Goal: Task Accomplishment & Management: Complete application form

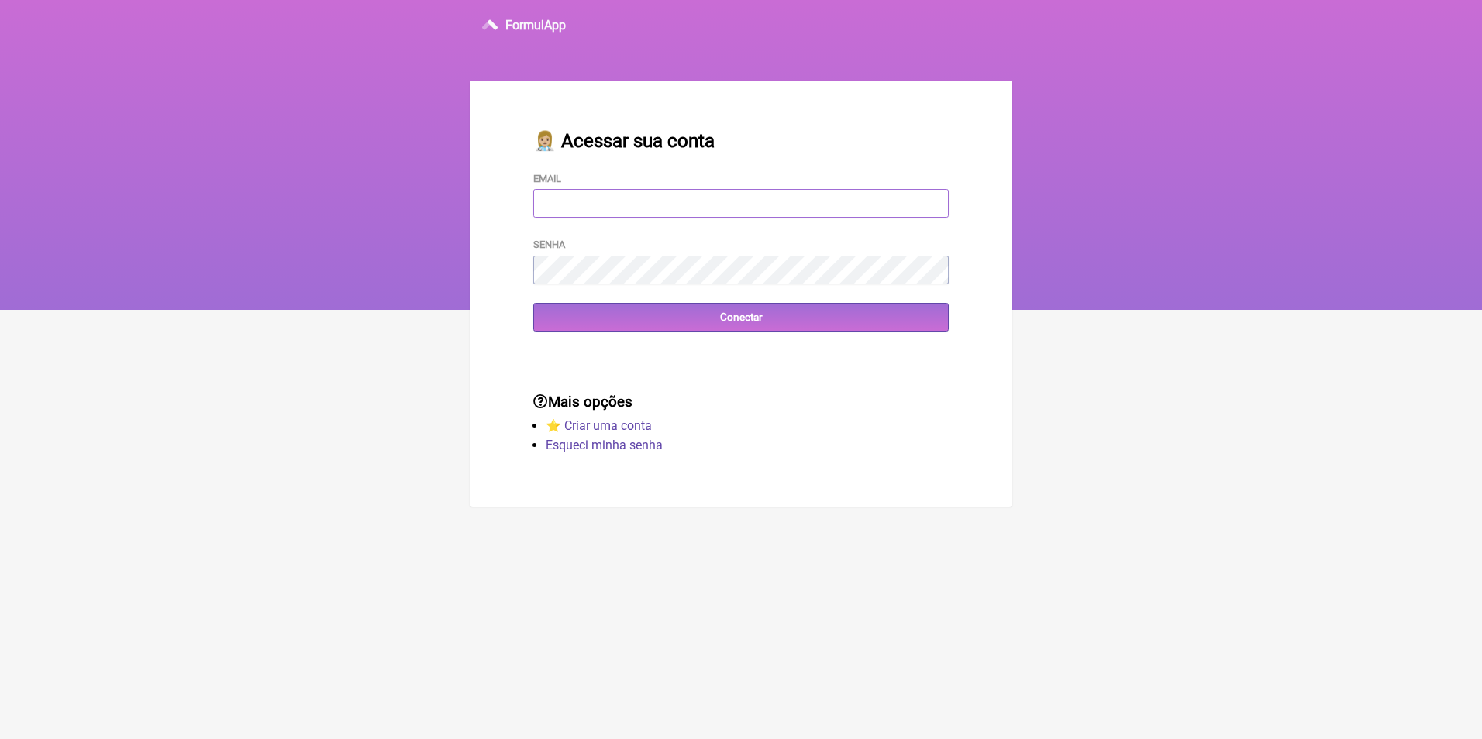
click at [583, 213] on input "Email" at bounding box center [740, 203] width 415 height 29
type input "[EMAIL_ADDRESS][DOMAIN_NAME]"
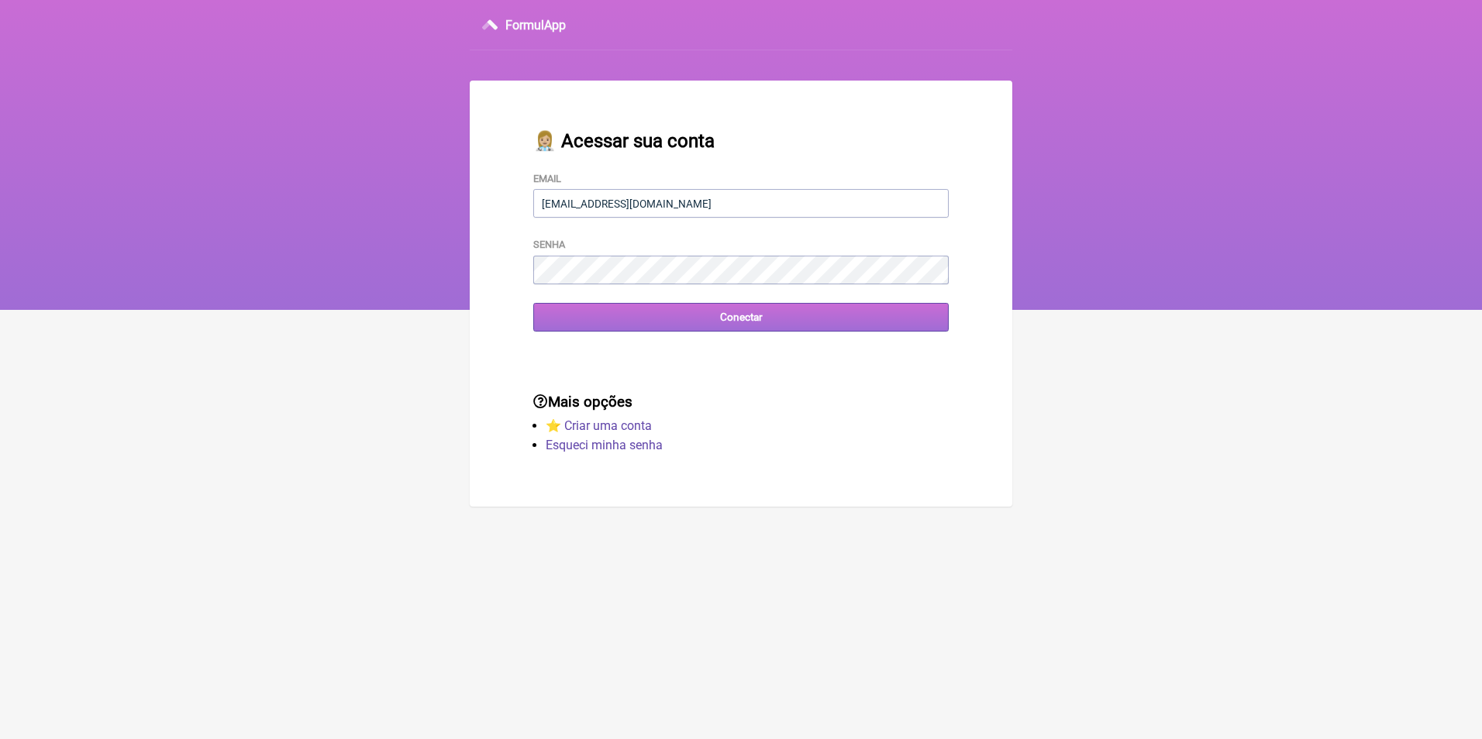
click at [797, 321] on input "Conectar" at bounding box center [740, 317] width 415 height 29
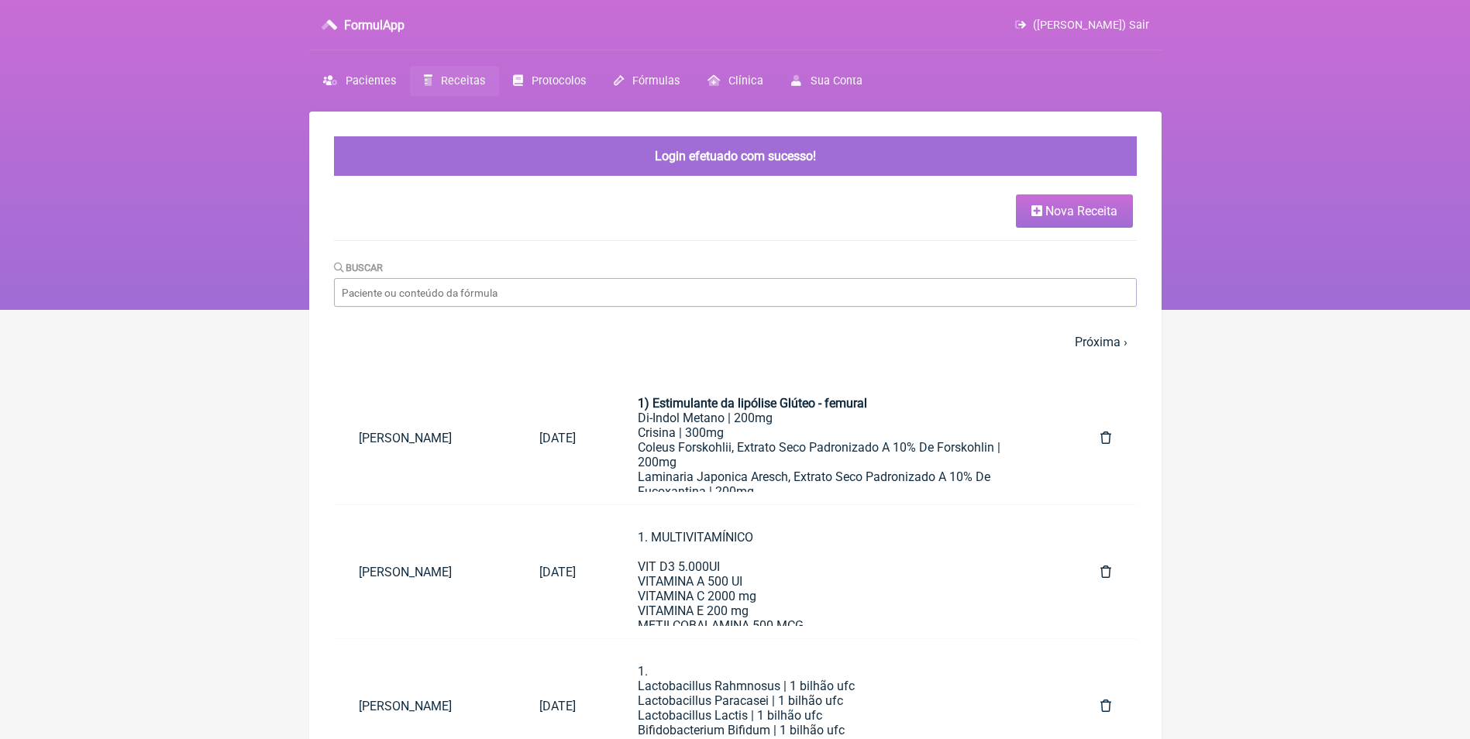
click at [462, 83] on span "Receitas" at bounding box center [463, 80] width 44 height 13
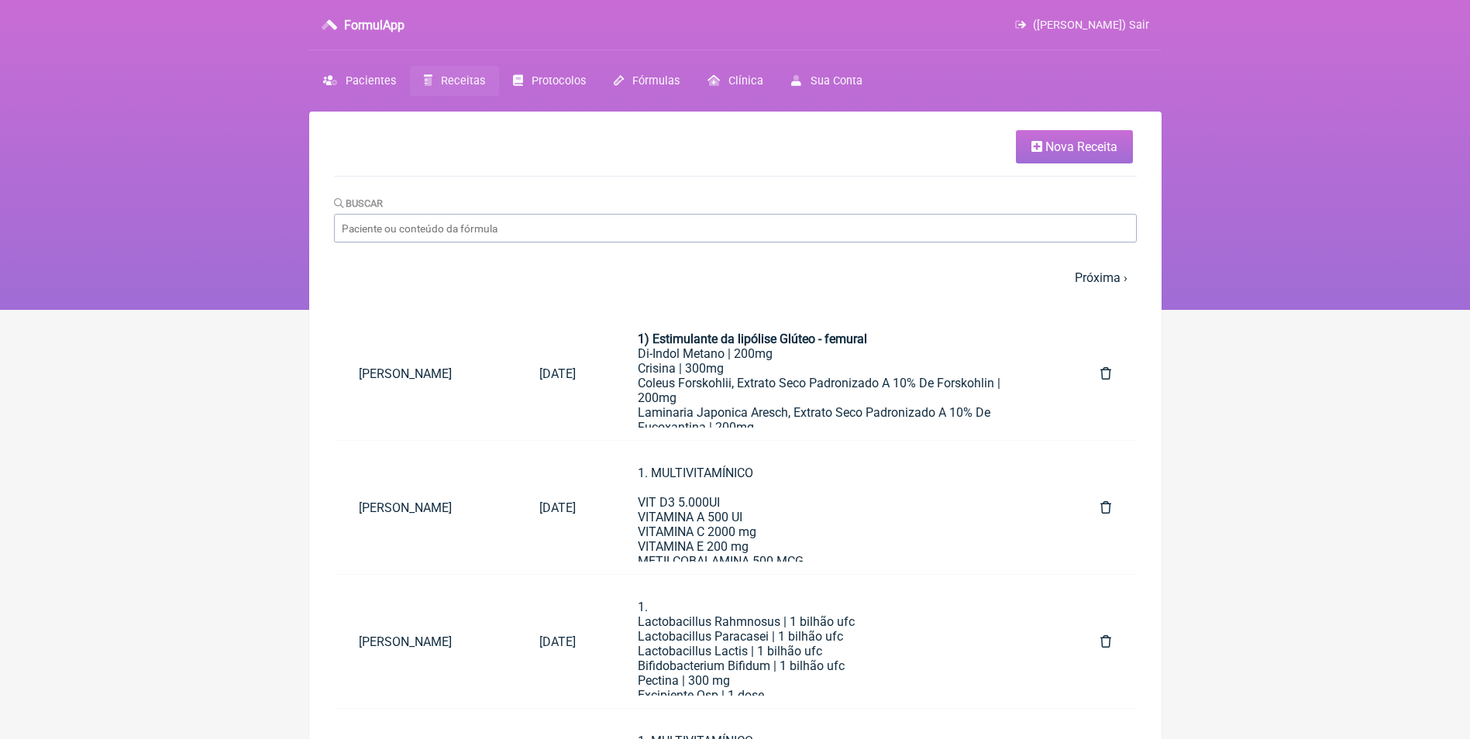
click at [1060, 149] on span "Nova Receita" at bounding box center [1082, 147] width 72 height 15
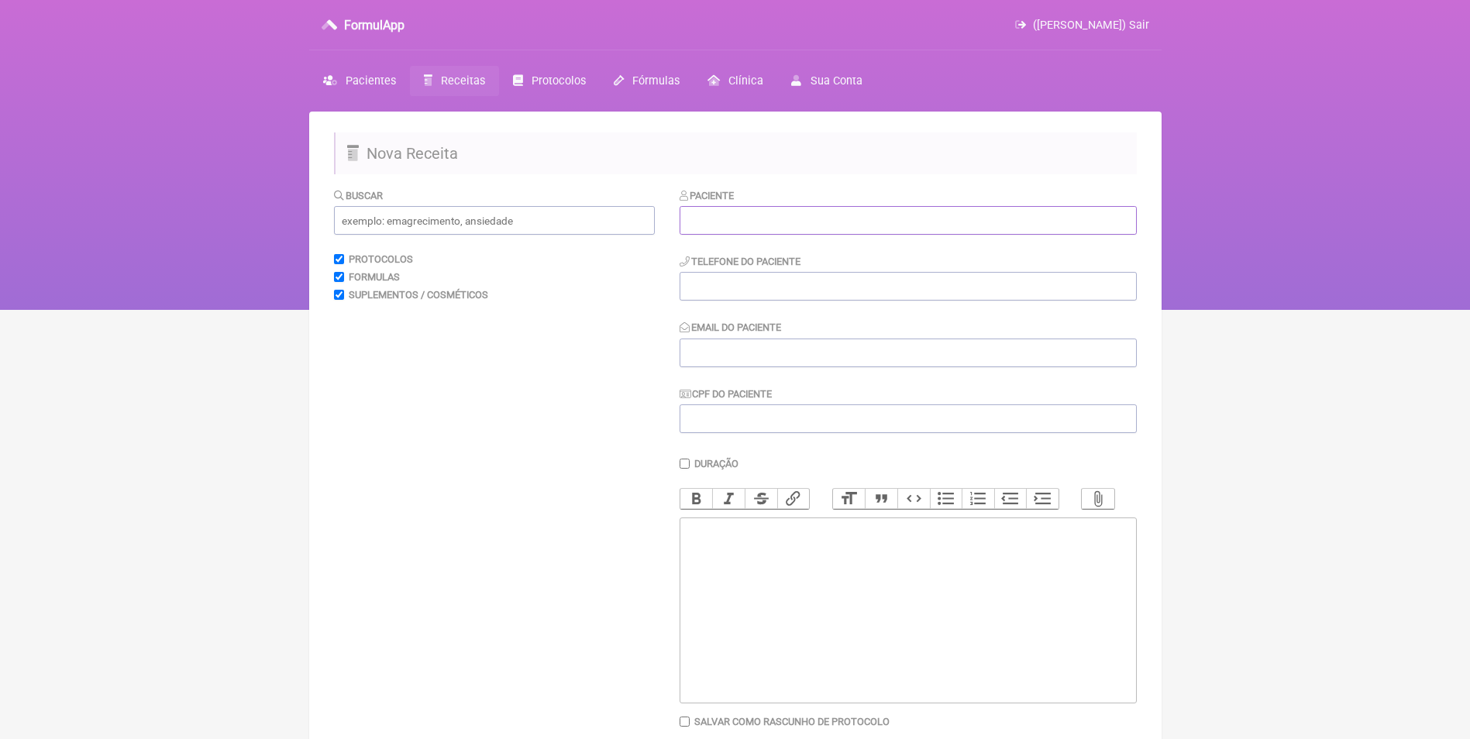
click at [831, 220] on input "text" at bounding box center [908, 220] width 457 height 29
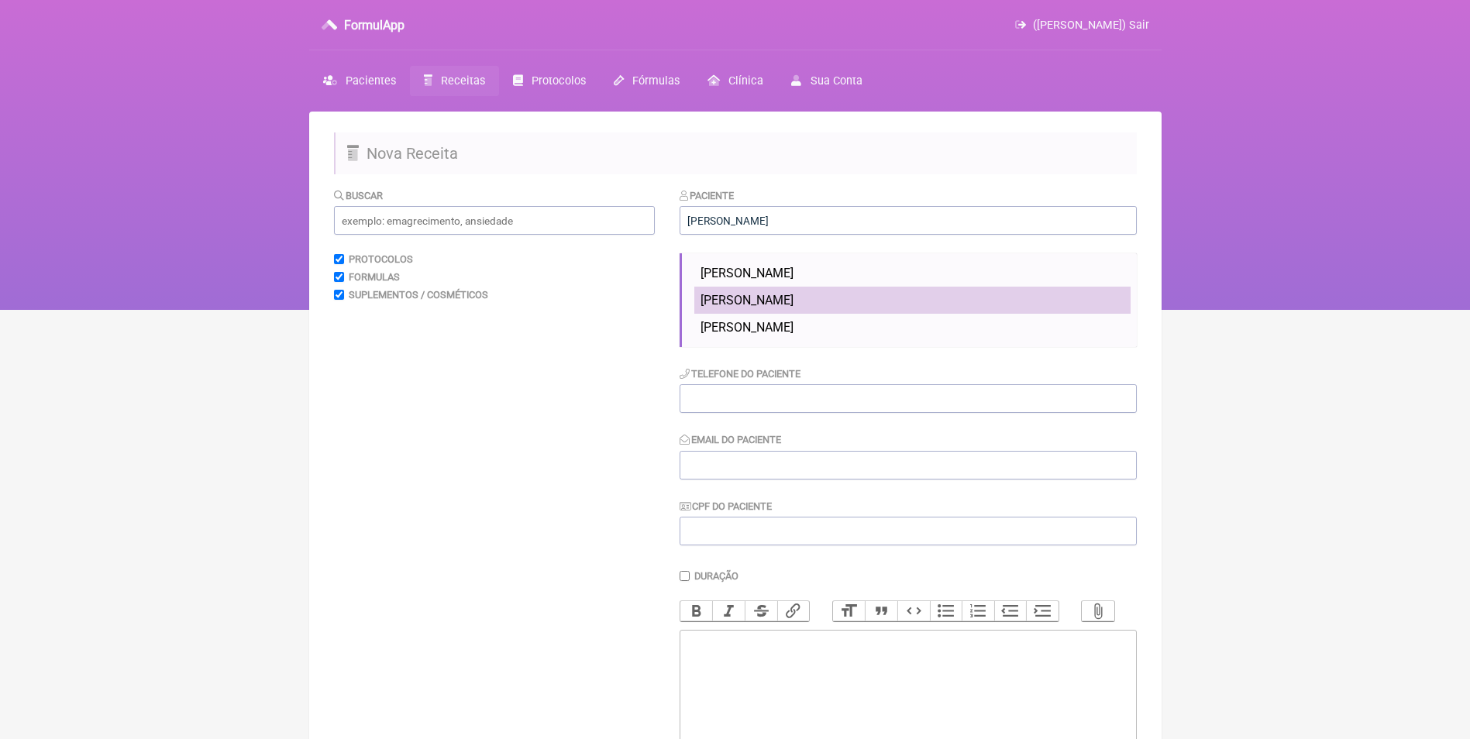
click at [791, 297] on span "[PERSON_NAME]" at bounding box center [747, 300] width 93 height 15
type input "[PERSON_NAME]"
type input "[PHONE_NUMBER]"
type input "[EMAIL_ADDRESS][DOMAIN_NAME]"
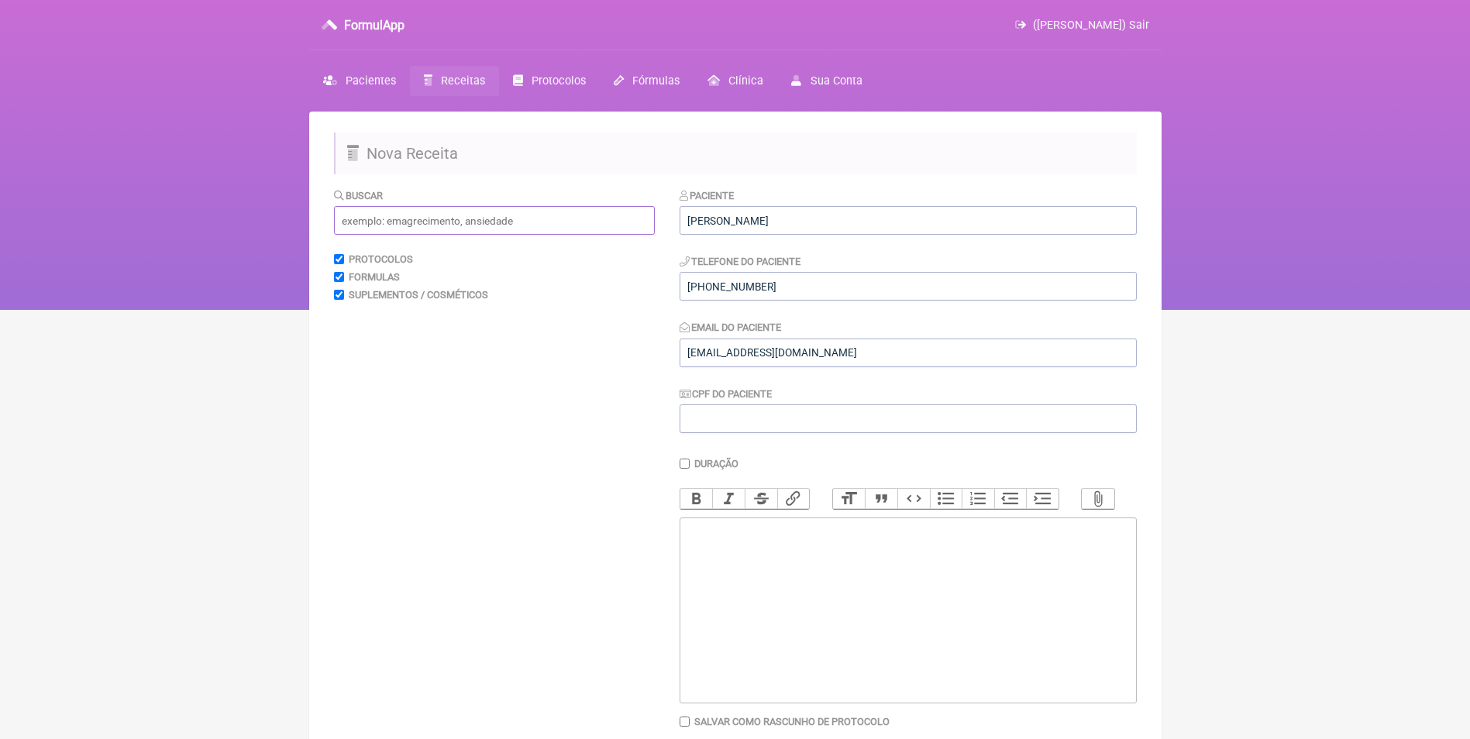
click at [488, 222] on input "text" at bounding box center [494, 220] width 321 height 29
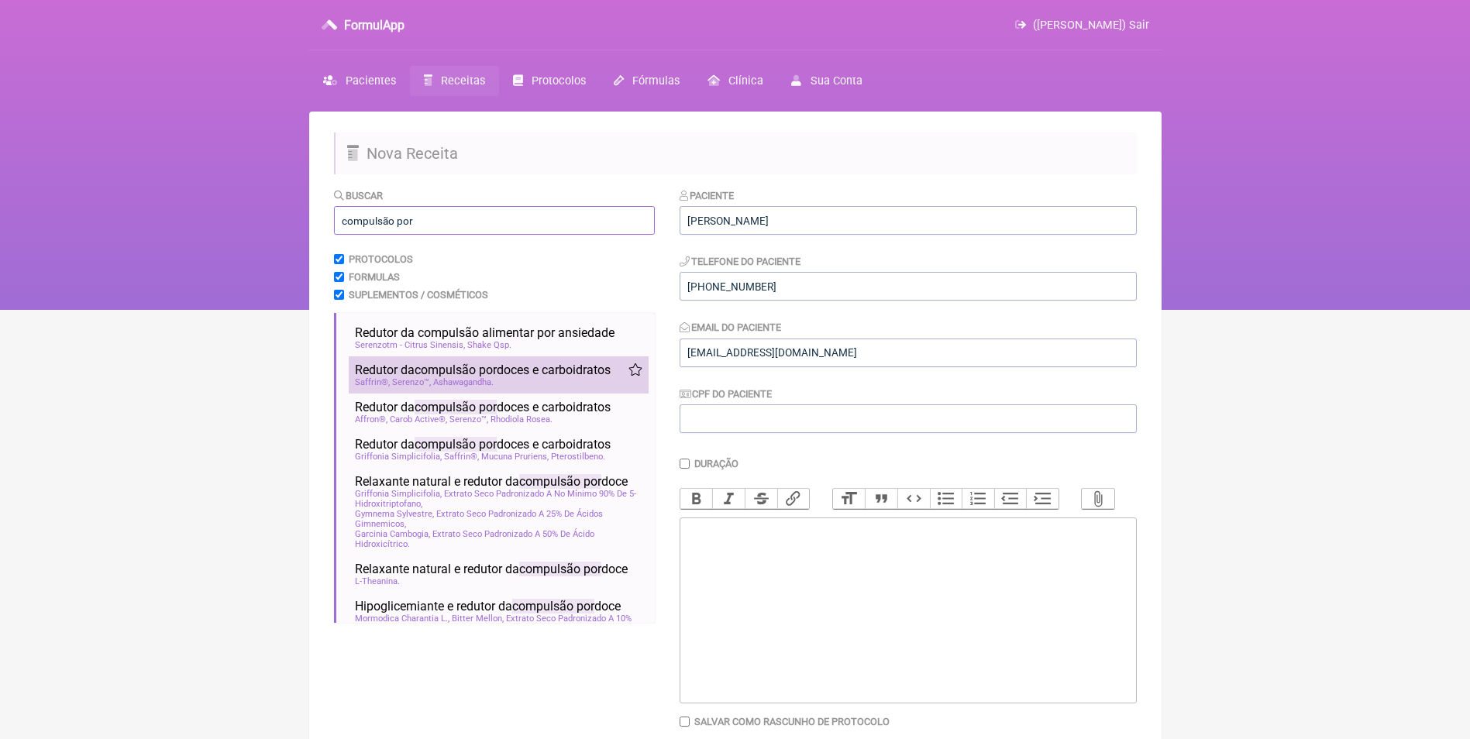
type input "compulsão por"
click at [524, 366] on span "Redutor da compulsão por doces e carboidratos" at bounding box center [483, 370] width 256 height 15
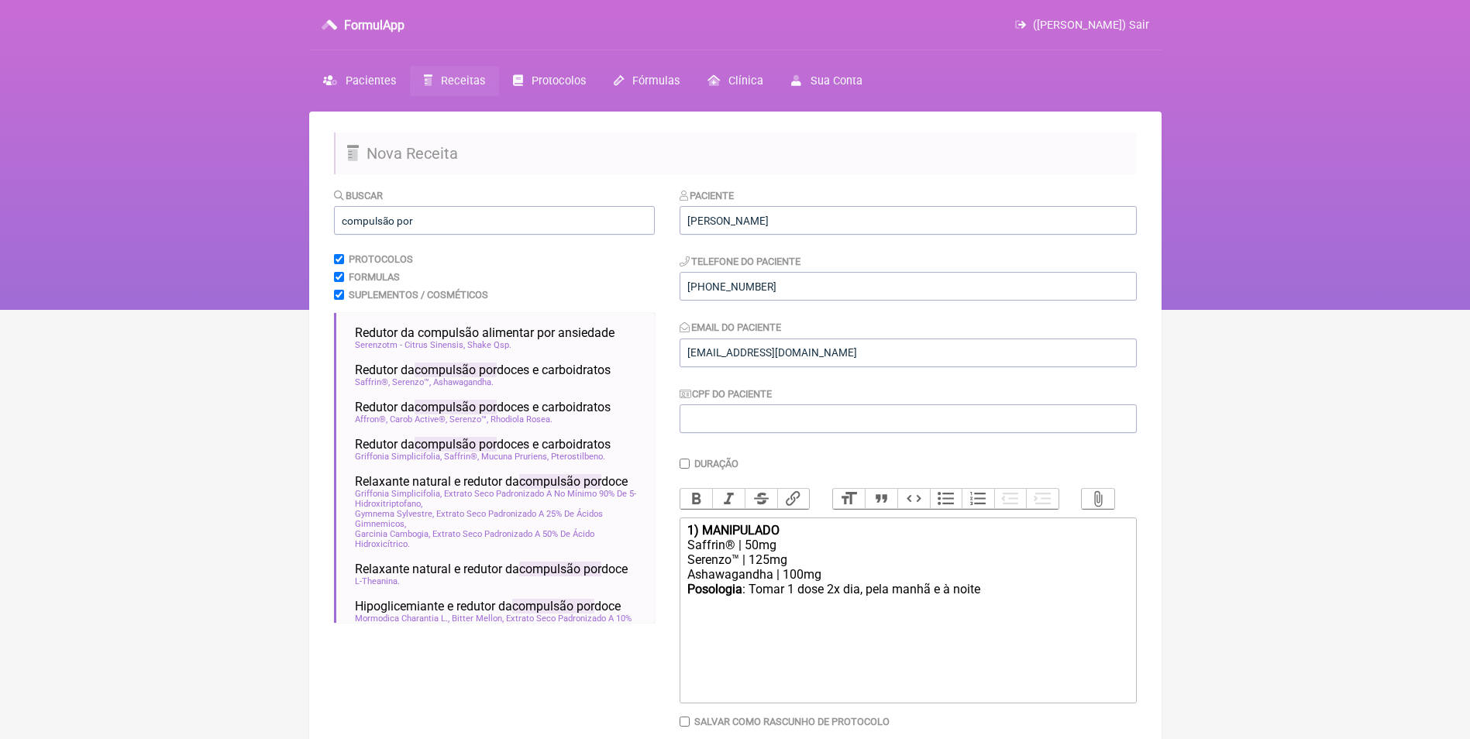
click at [751, 553] on div "Saffrin® | 50mg" at bounding box center [907, 545] width 440 height 15
click at [763, 567] on div "Serenzo™ | 125mg" at bounding box center [907, 560] width 440 height 15
click at [771, 567] on div "Serenzo™ | 155mg" at bounding box center [907, 560] width 440 height 15
click at [798, 582] on div "Ashawagandha | 100mg" at bounding box center [907, 574] width 440 height 15
click at [990, 603] on div "Posologia : Tomar 1 dose 2x dia, pela manhã e à noite ㅤ" at bounding box center [907, 597] width 440 height 31
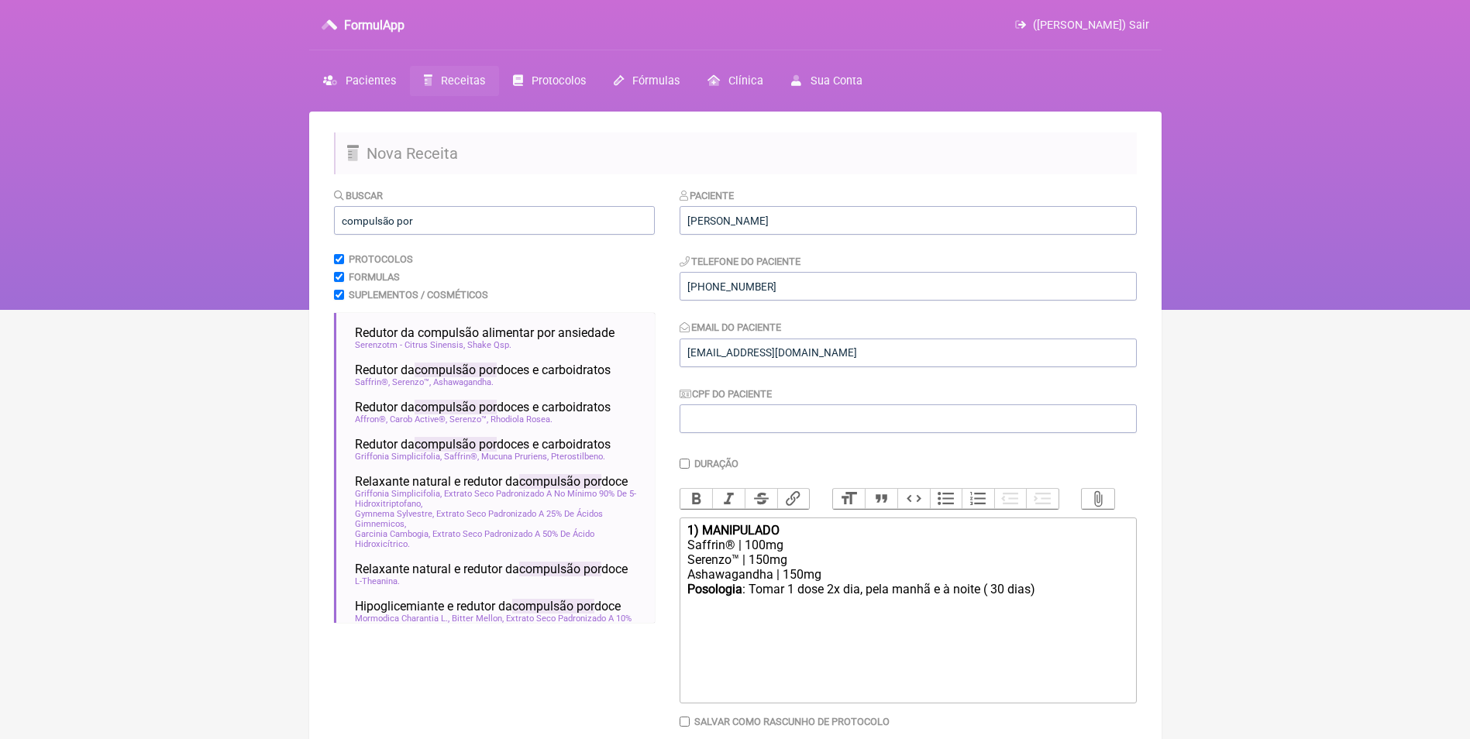
click at [798, 538] on div "1) MANIPULADO" at bounding box center [907, 530] width 440 height 15
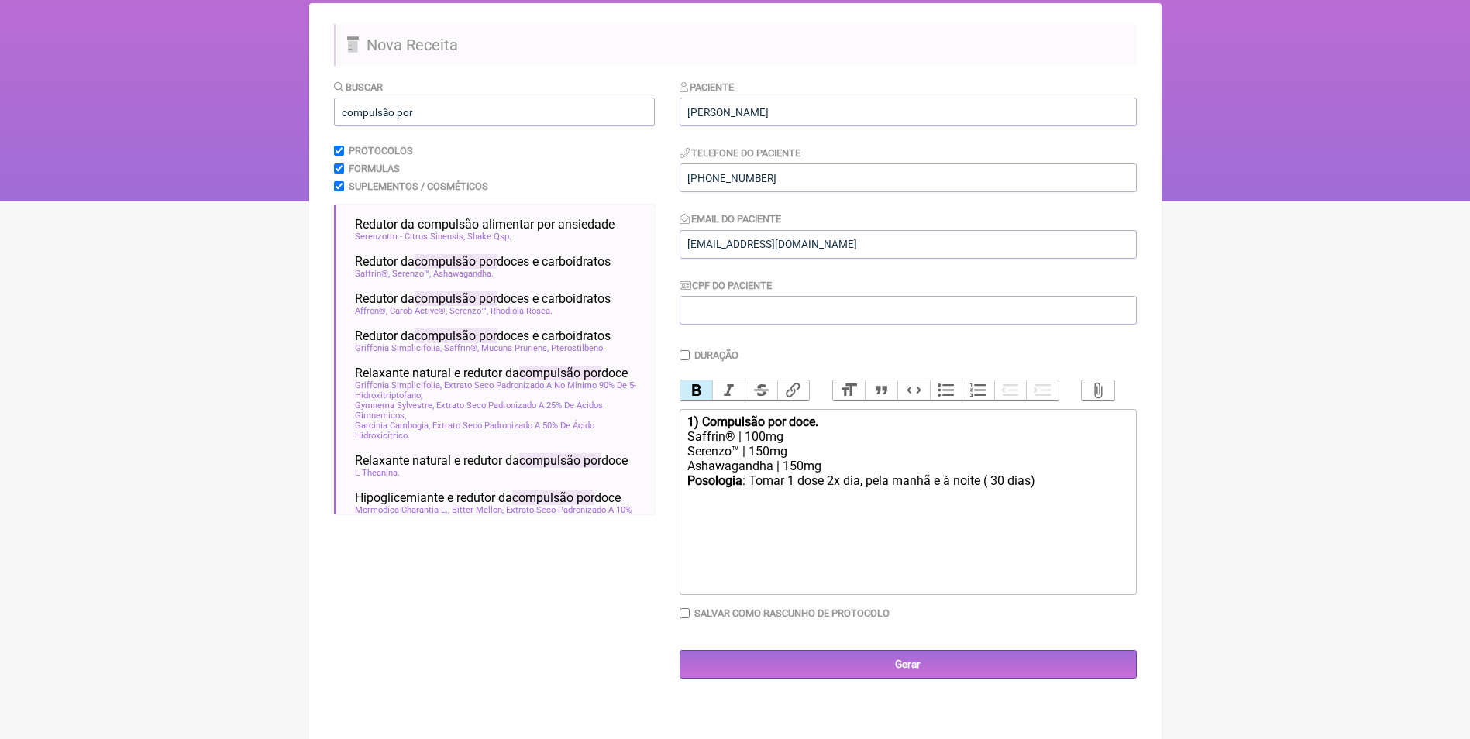
scroll to position [112, 0]
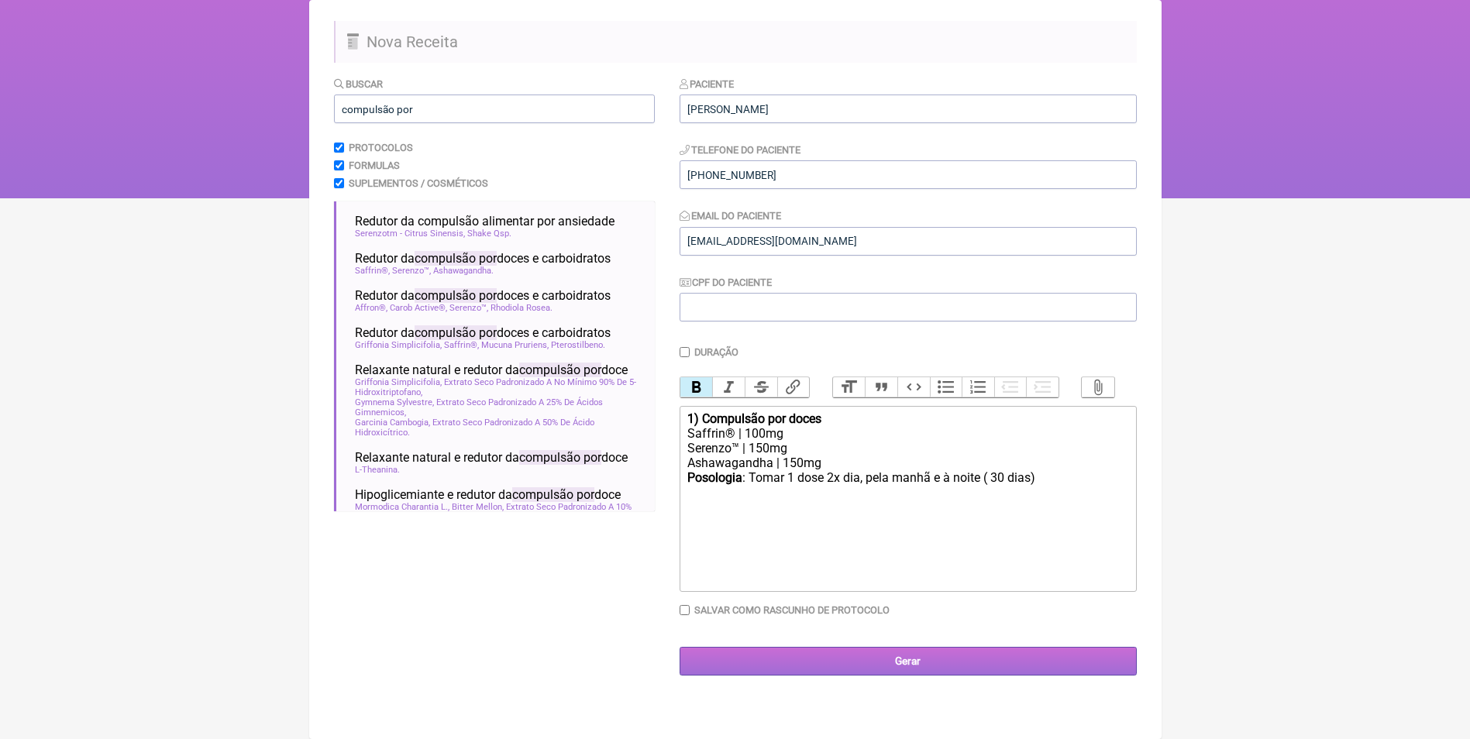
type trix-editor "<div><strong>1) Compulsão por doces.</strong></div><div>Saffrin® | 100mg</div><…"
click at [922, 672] on input "Gerar" at bounding box center [908, 661] width 457 height 29
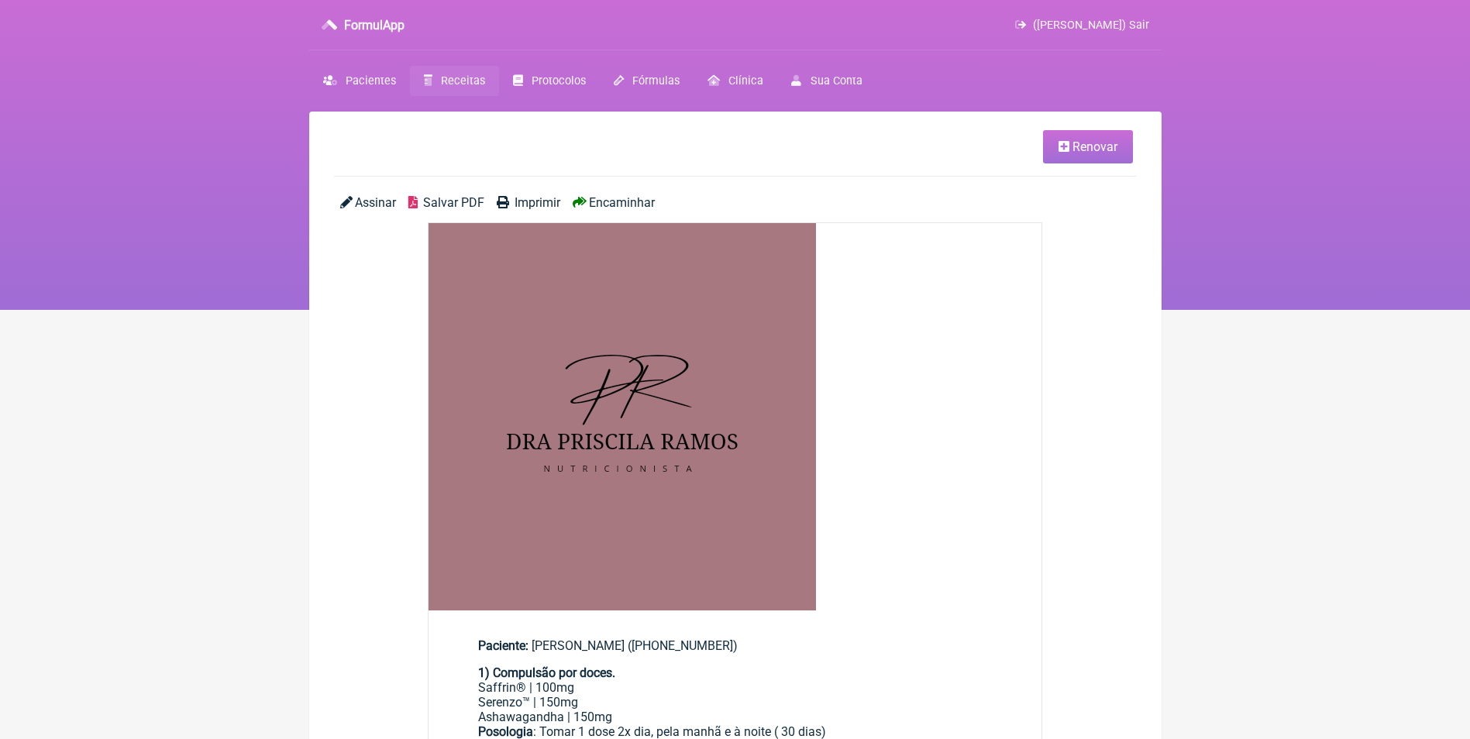
click at [1084, 148] on span "Renovar" at bounding box center [1095, 147] width 45 height 15
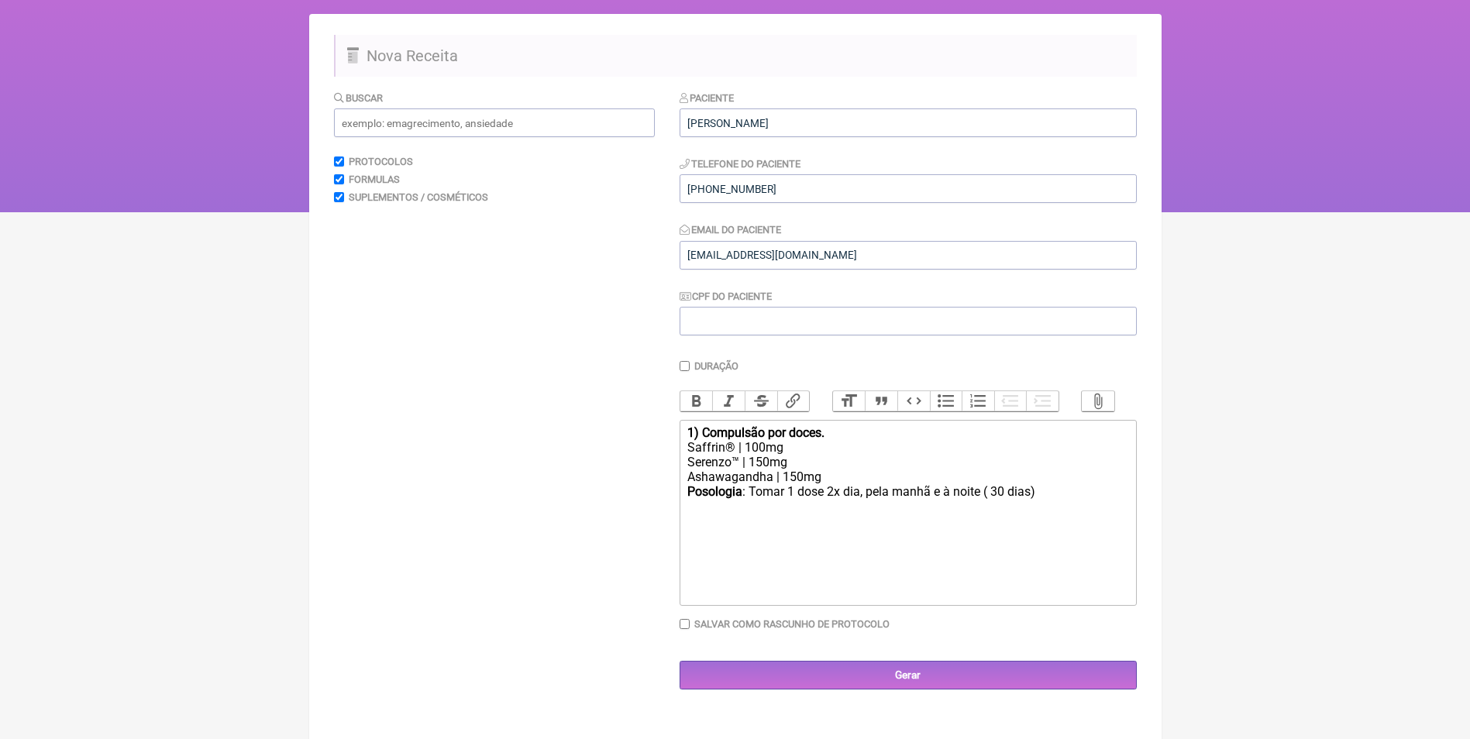
scroll to position [112, 0]
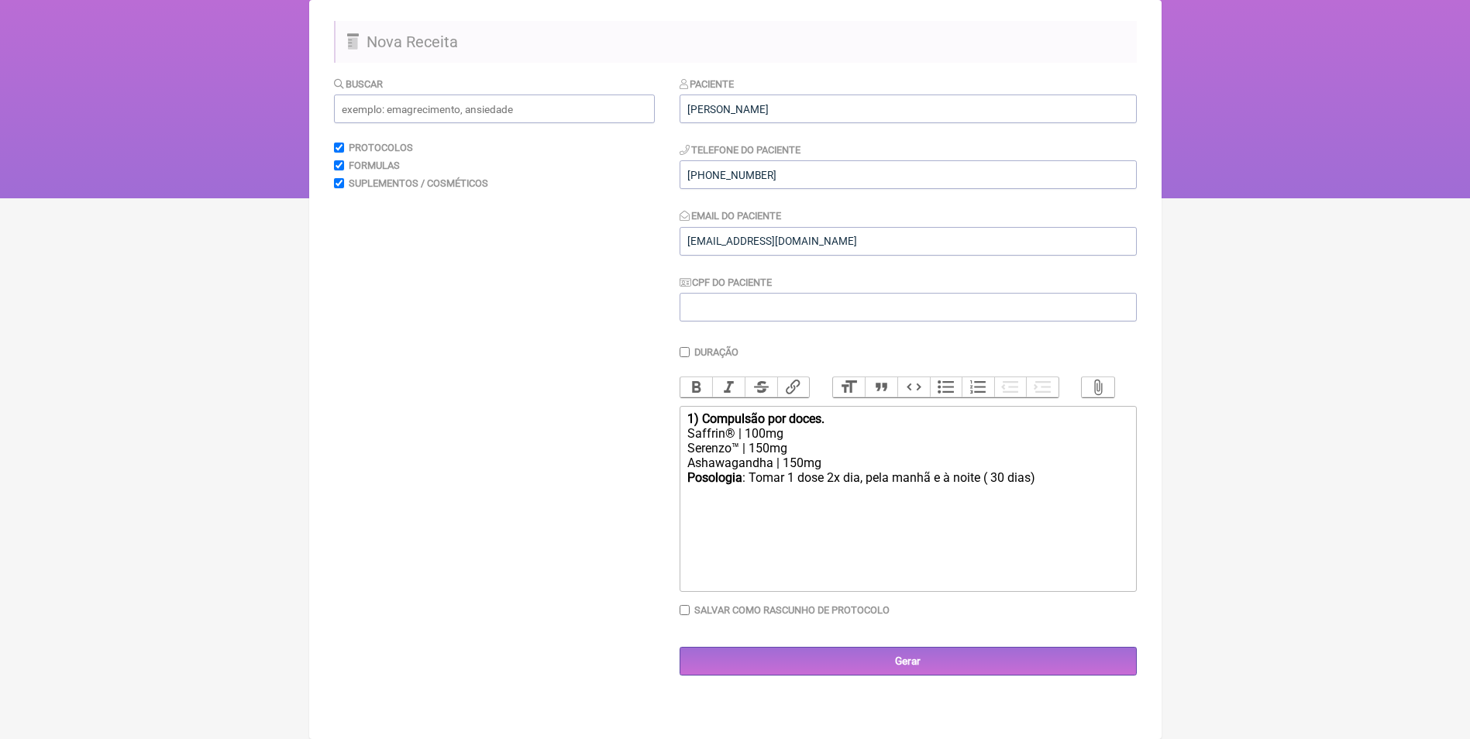
click at [1076, 491] on div "Posologia : Tomar 1 dose 2x dia, pela manhã e à noite ( 30 dias)ㅤ" at bounding box center [907, 485] width 440 height 31
click at [698, 534] on div "Posologia : Tomar 1 dose 2x dia, pela manhã e à noite ( 30 dias)ㅤ" at bounding box center [907, 507] width 440 height 75
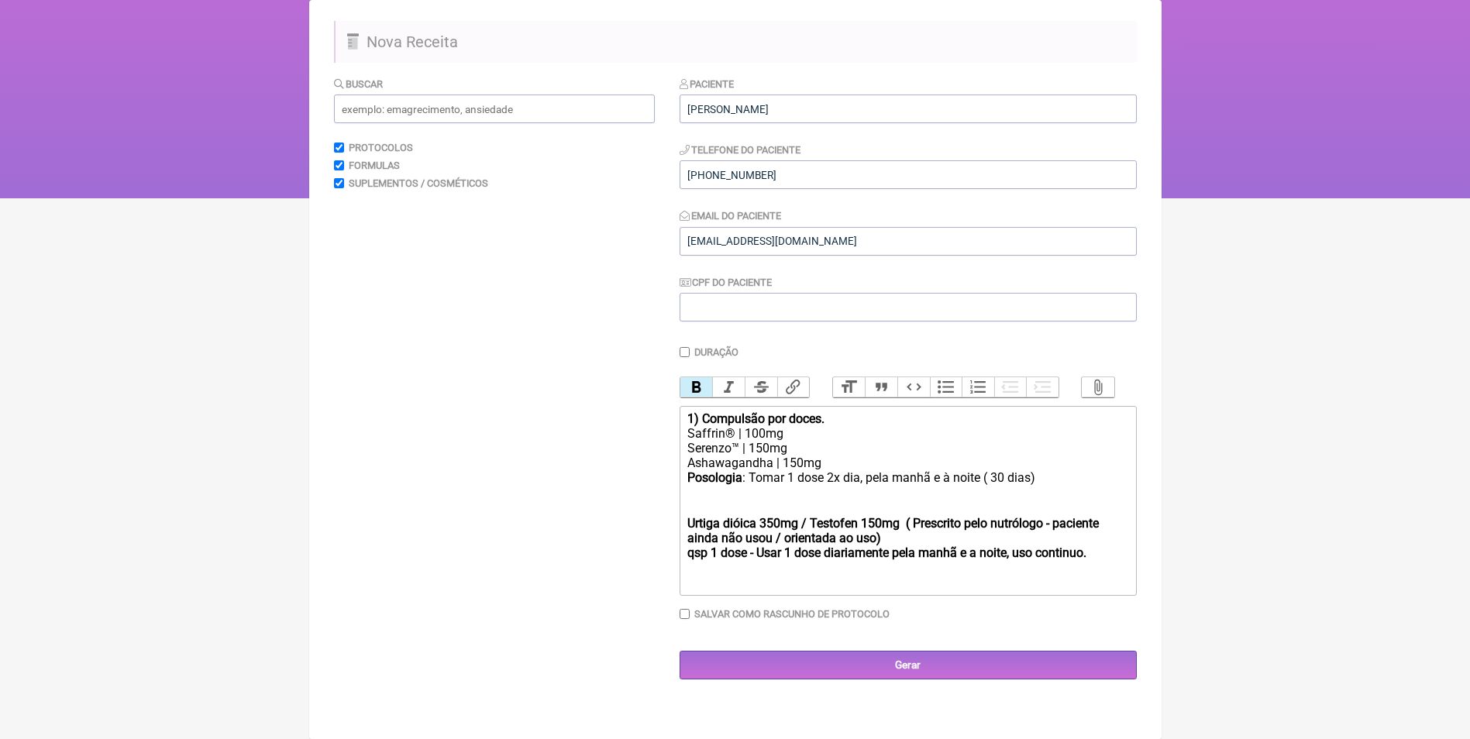
click at [686, 543] on trix-editor "1) Compulsão por doces. Saffrin® | 100mg Serenzo™ | 150mg Ashawagandha | 150mg …" at bounding box center [908, 501] width 457 height 190
click at [685, 531] on trix-editor "1) Compulsão por doces. Saffrin® | 100mg Serenzo™ | 150mg Ashawagandha | 150mg …" at bounding box center [908, 501] width 457 height 190
drag, startPoint x: 923, startPoint y: 532, endPoint x: 1066, endPoint y: 545, distance: 143.1
click at [1066, 545] on div "Posologia : Tomar 1 dose 2x dia, pela manhã e à noite ( 30 dias)ㅤ 2. Urtiga dió…" at bounding box center [907, 507] width 440 height 75
click at [1093, 560] on div "qsp 1 dose - Usar 1 dose diariamente pela manhã e a noite, uso continuo." at bounding box center [907, 553] width 440 height 15
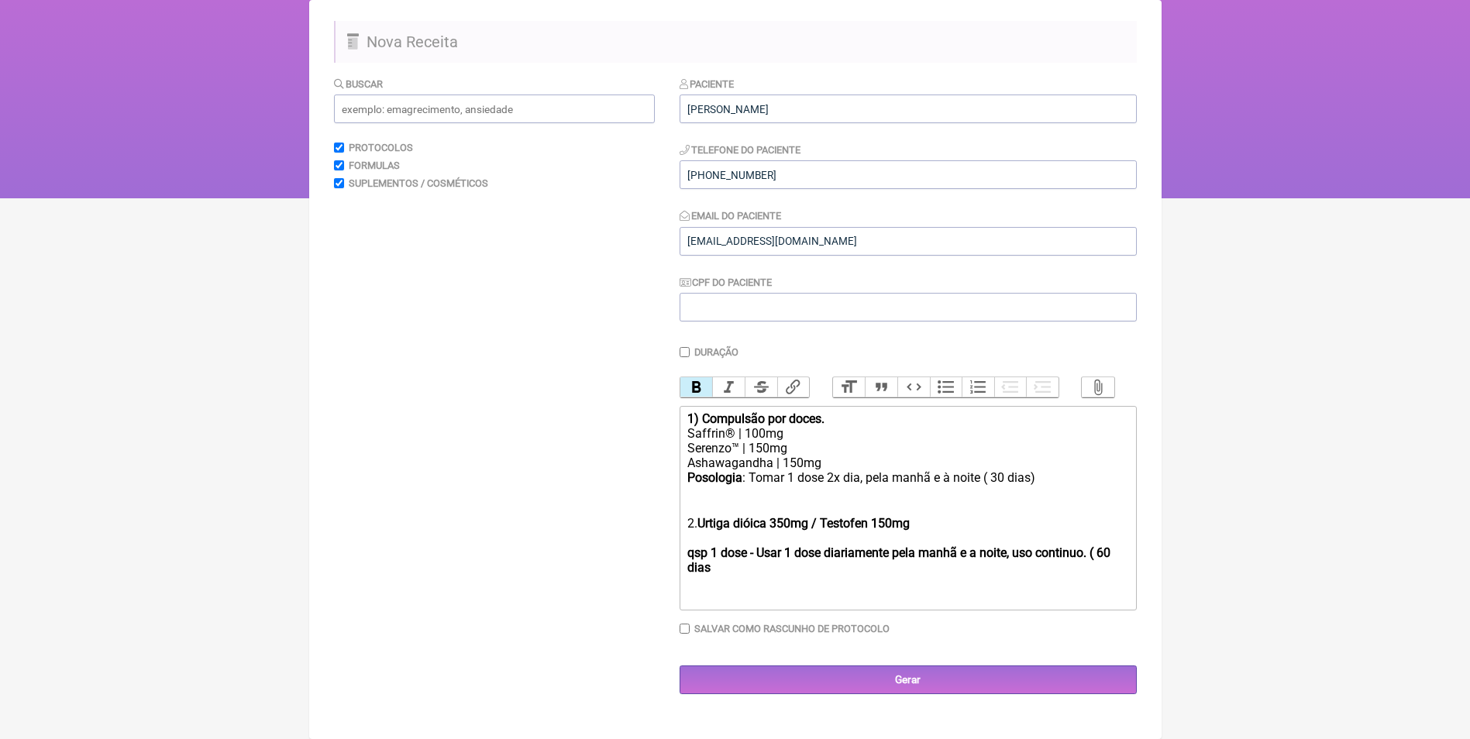
type trix-editor "<div><strong>1) Compulsão por doces.</strong></div><div>Saffrin® | 100mg</div><…"
click at [939, 691] on input "Gerar" at bounding box center [908, 680] width 457 height 29
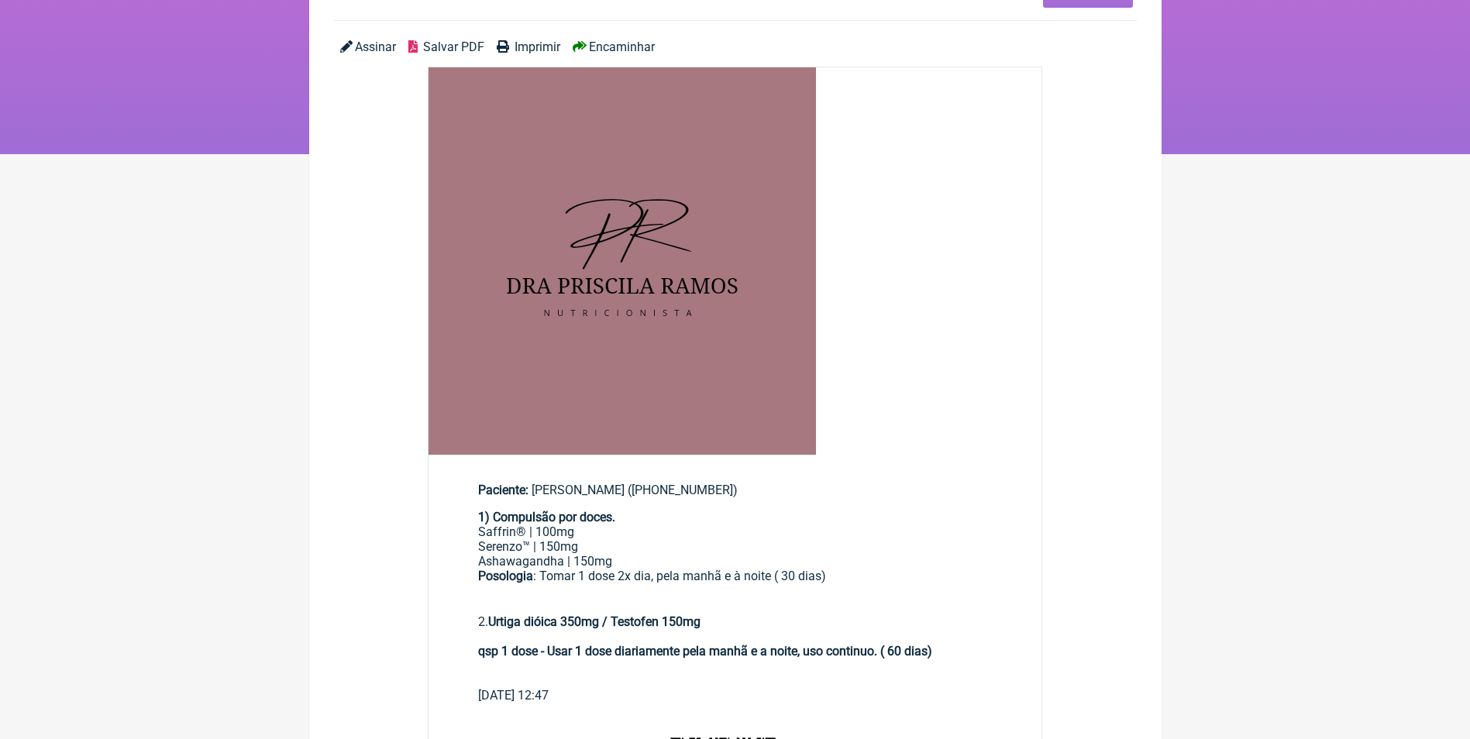
scroll to position [155, 0]
click at [615, 43] on span "Encaminhar" at bounding box center [622, 47] width 66 height 15
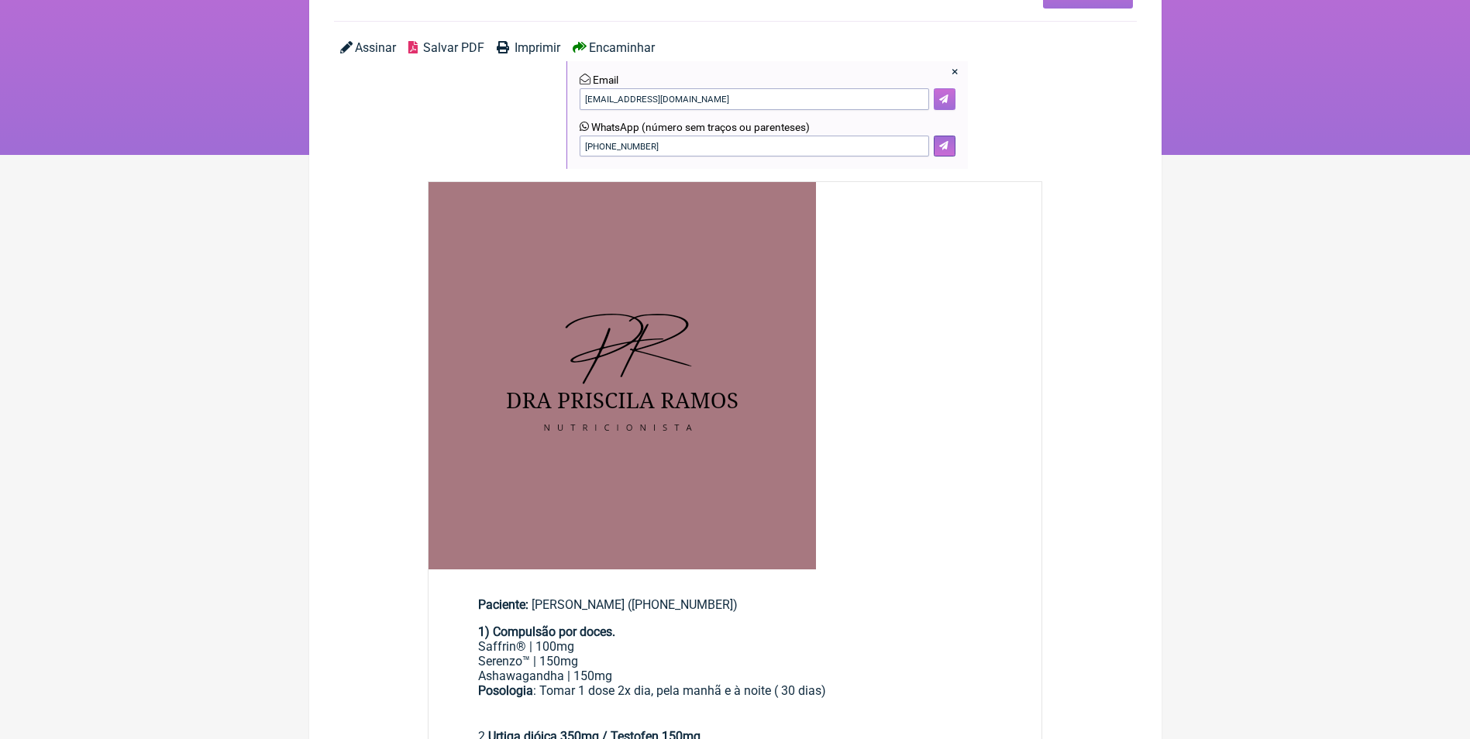
click at [947, 96] on icon at bounding box center [943, 99] width 9 height 9
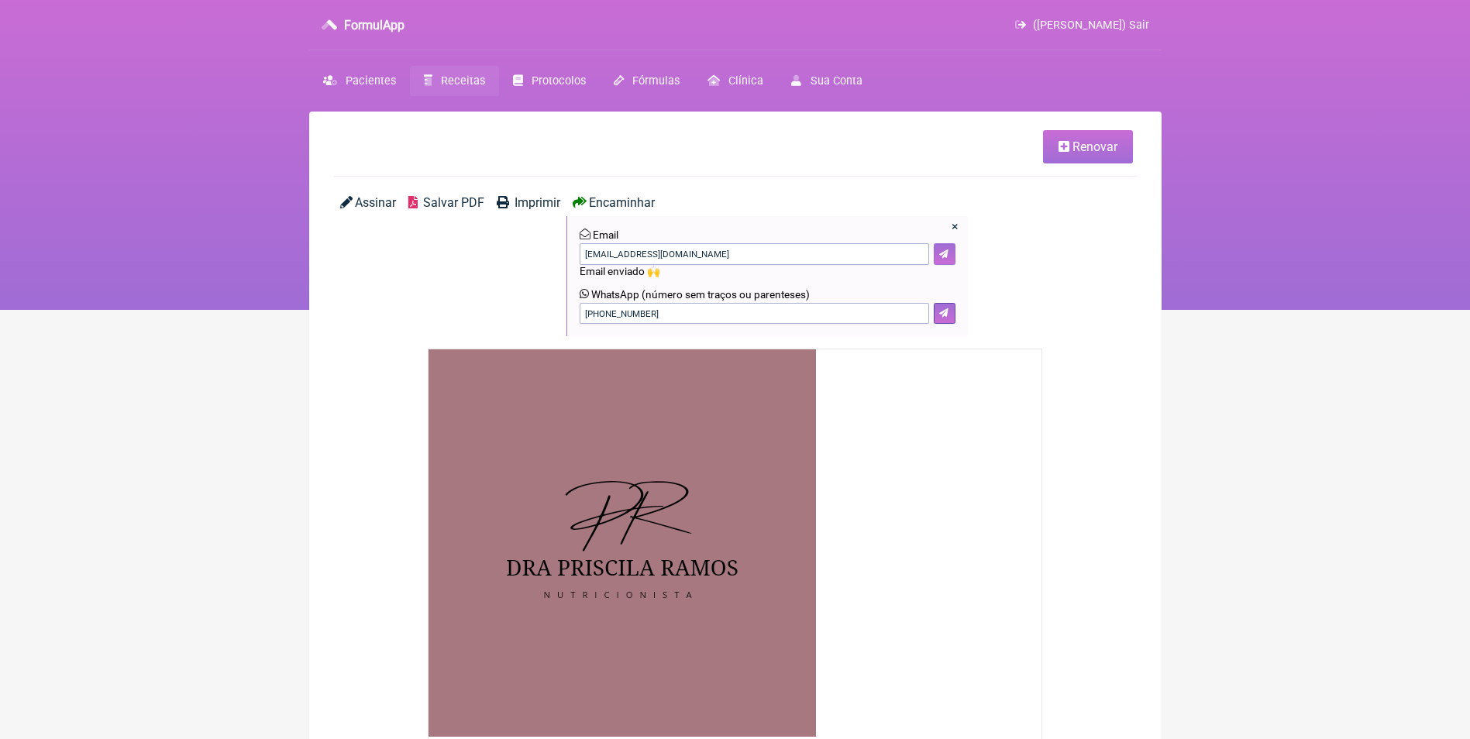
scroll to position [388, 0]
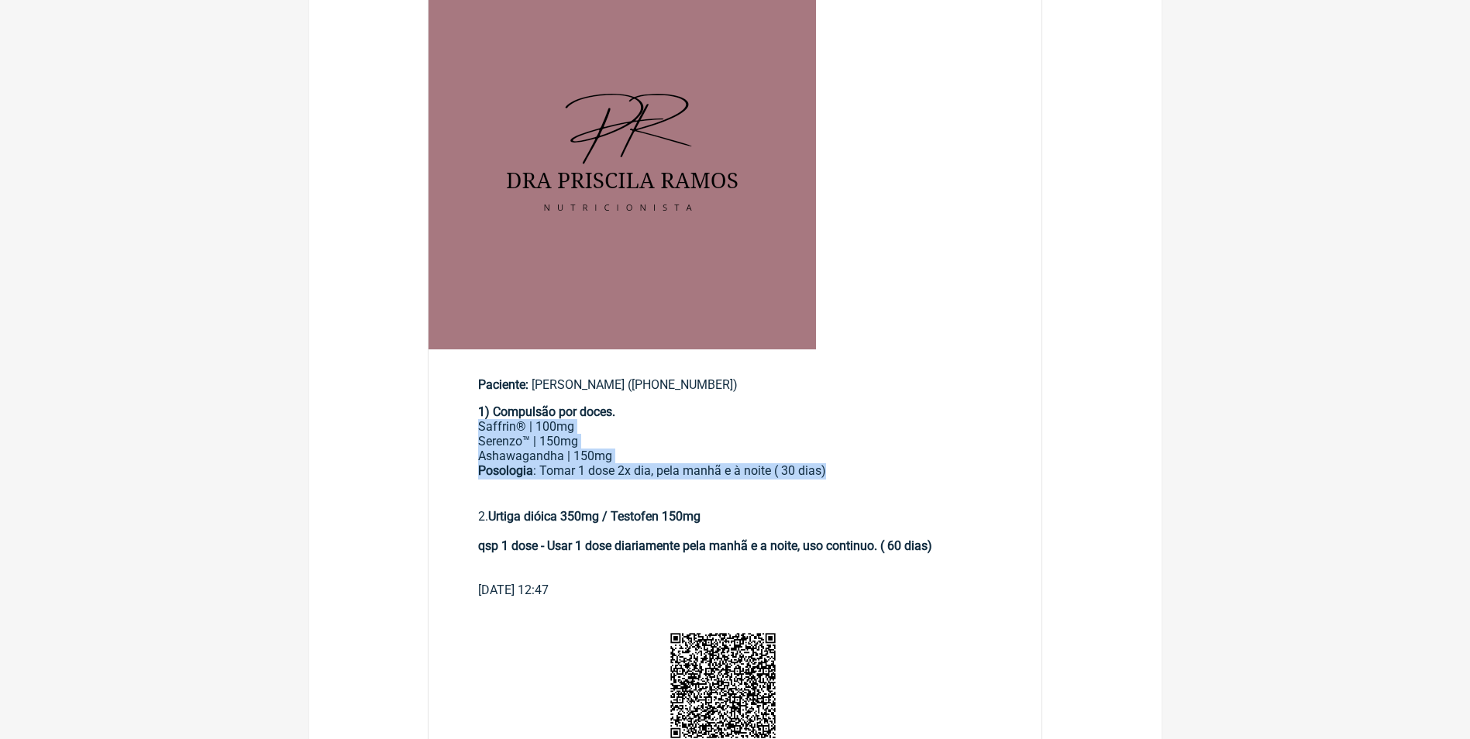
drag, startPoint x: 479, startPoint y: 429, endPoint x: 839, endPoint y: 481, distance: 363.5
click at [839, 481] on div "1) Compulsão por doces. Saffrin® | 100mg Serenzo™ | 150mg Ashawagandha | 150mg …" at bounding box center [735, 494] width 515 height 178
drag, startPoint x: 839, startPoint y: 481, endPoint x: 818, endPoint y: 477, distance: 20.5
copy div "Saffrin® | 100mg Serenzo™ | 150mg Ashawagandha | 150mg Posologia : Tomar 1 dose…"
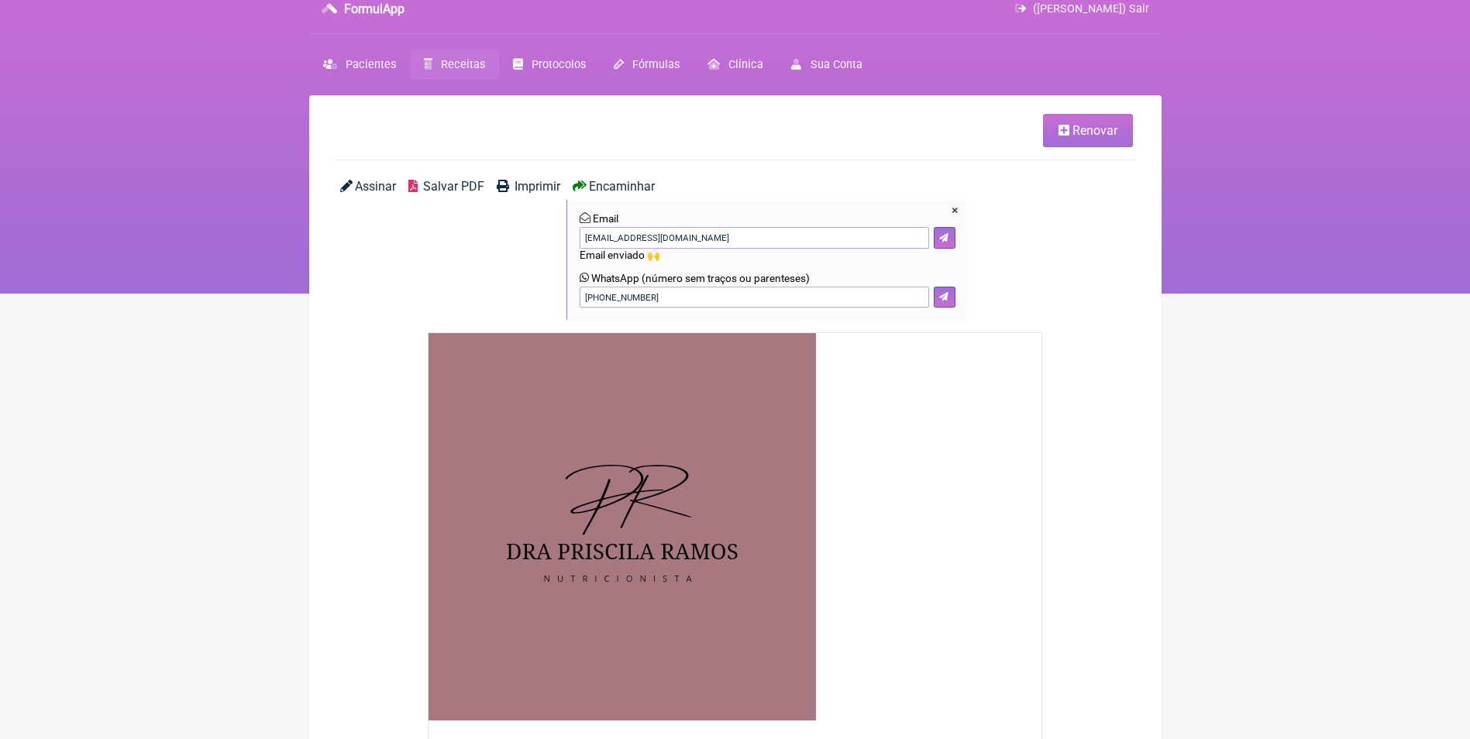
scroll to position [0, 0]
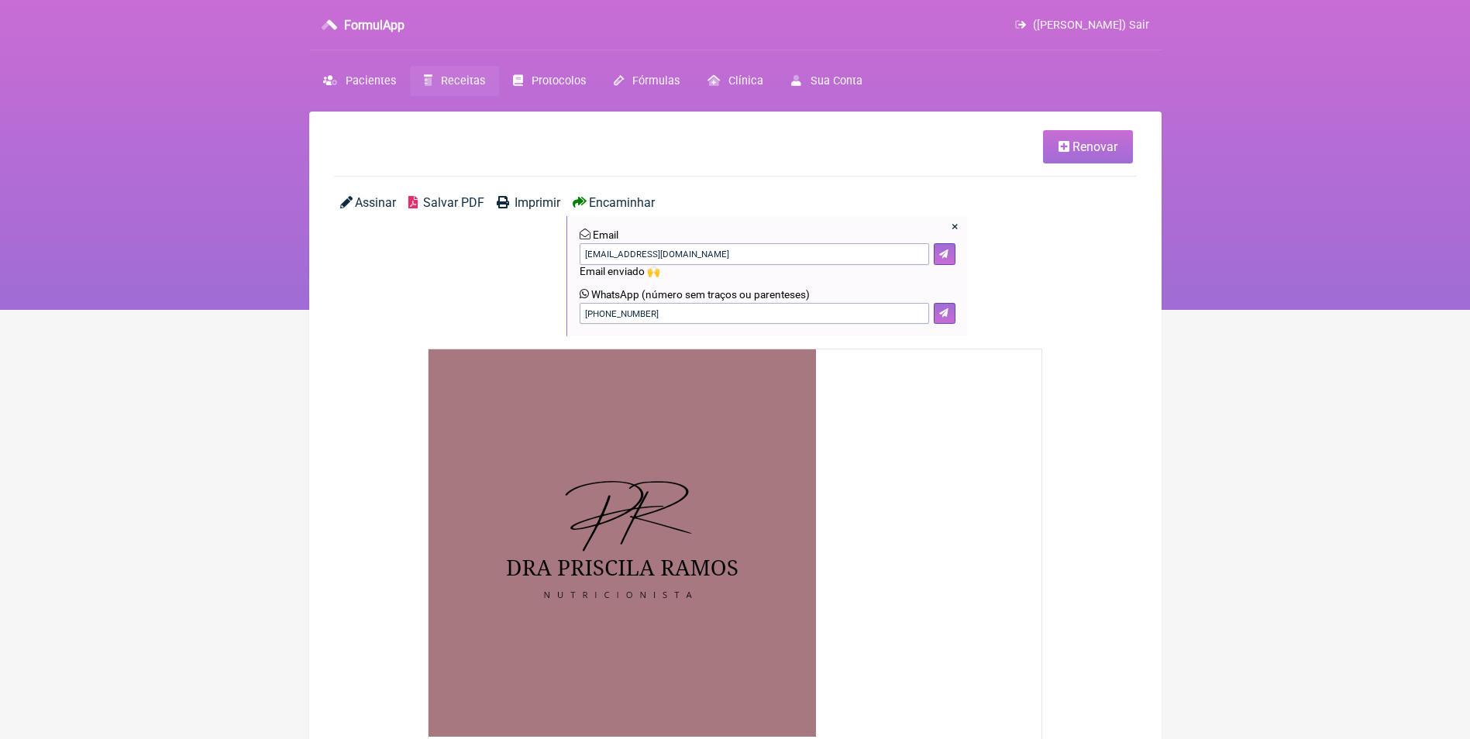
click at [441, 81] on span "Receitas" at bounding box center [463, 80] width 44 height 13
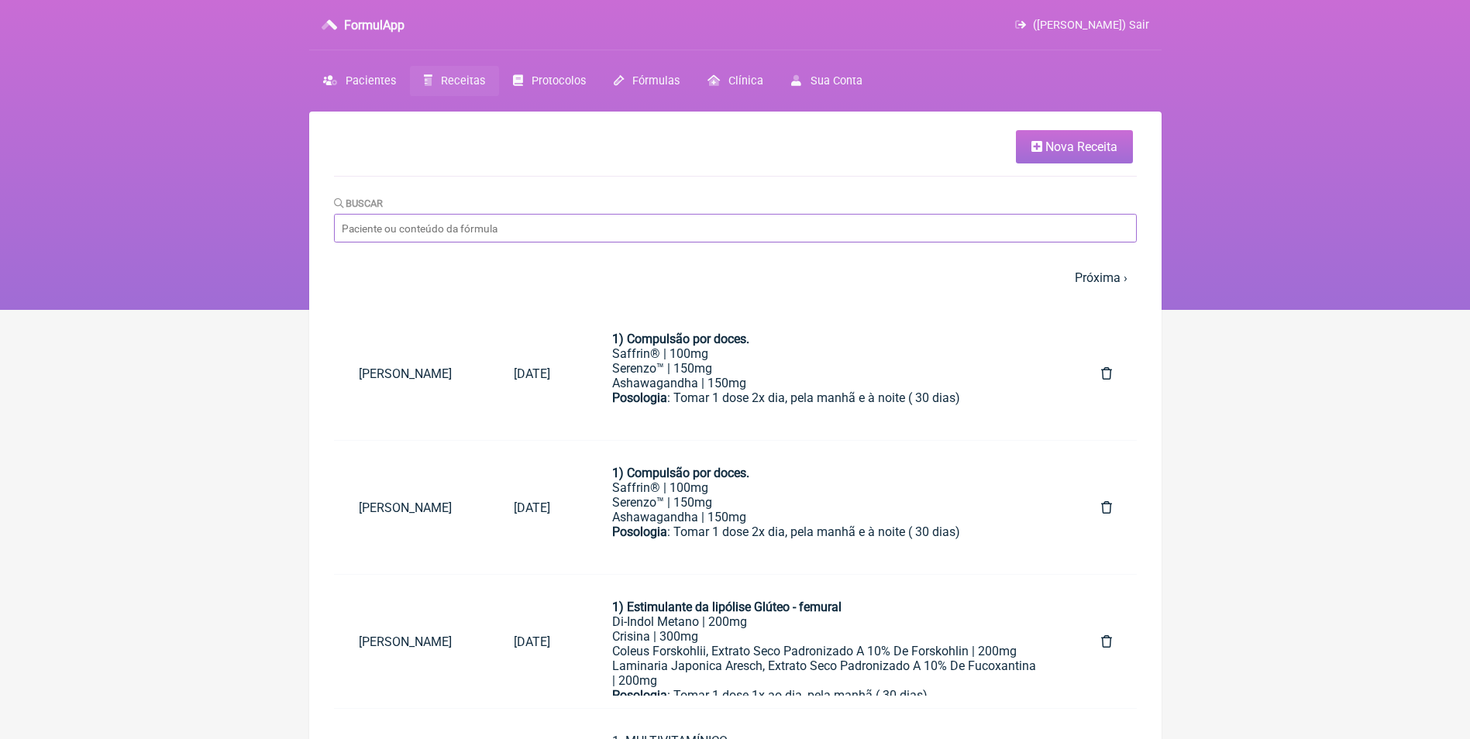
click at [465, 228] on input "Buscar" at bounding box center [735, 228] width 803 height 29
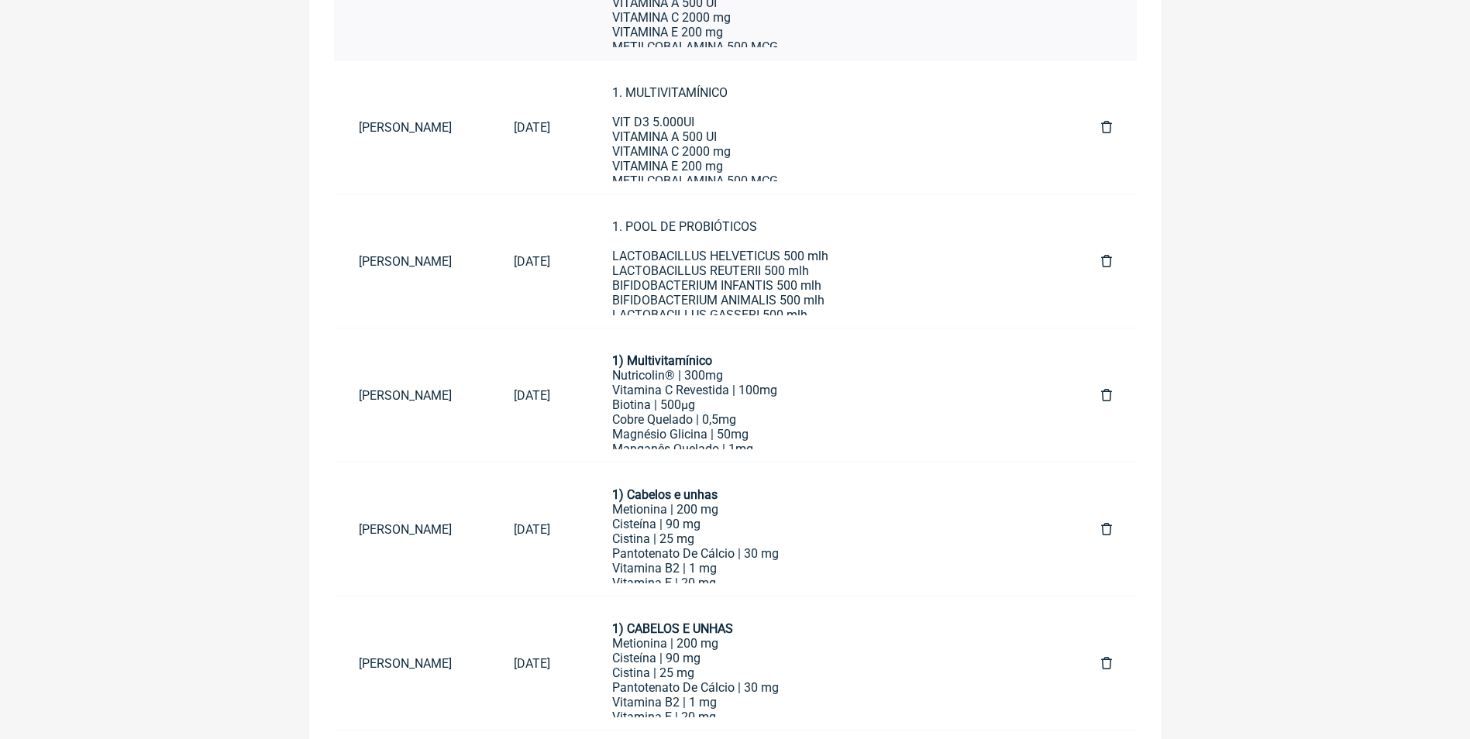
scroll to position [698, 0]
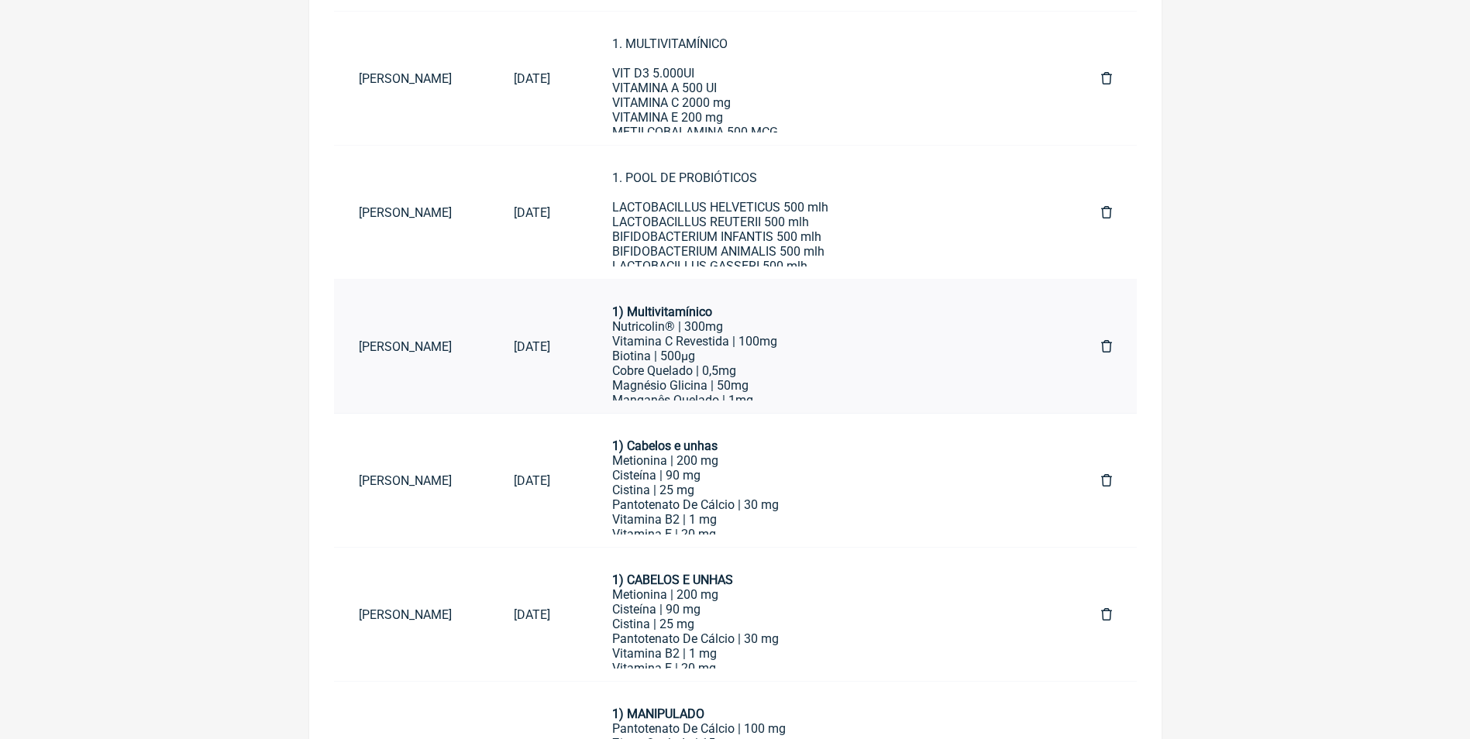
type input "[PERSON_NAME]"
click at [935, 352] on div "Bifidobacterium Bifidum | 1blh" at bounding box center [825, 350] width 427 height 15
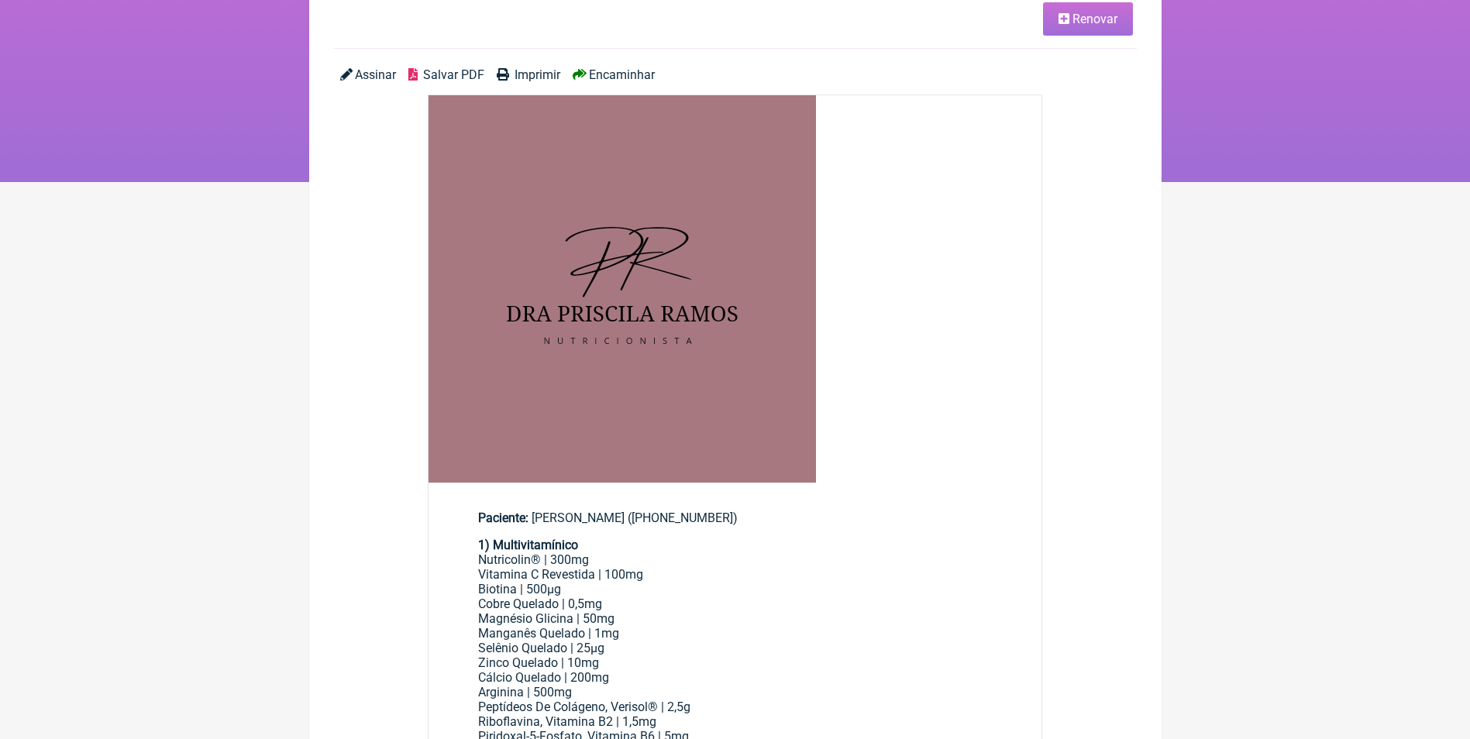
scroll to position [543, 0]
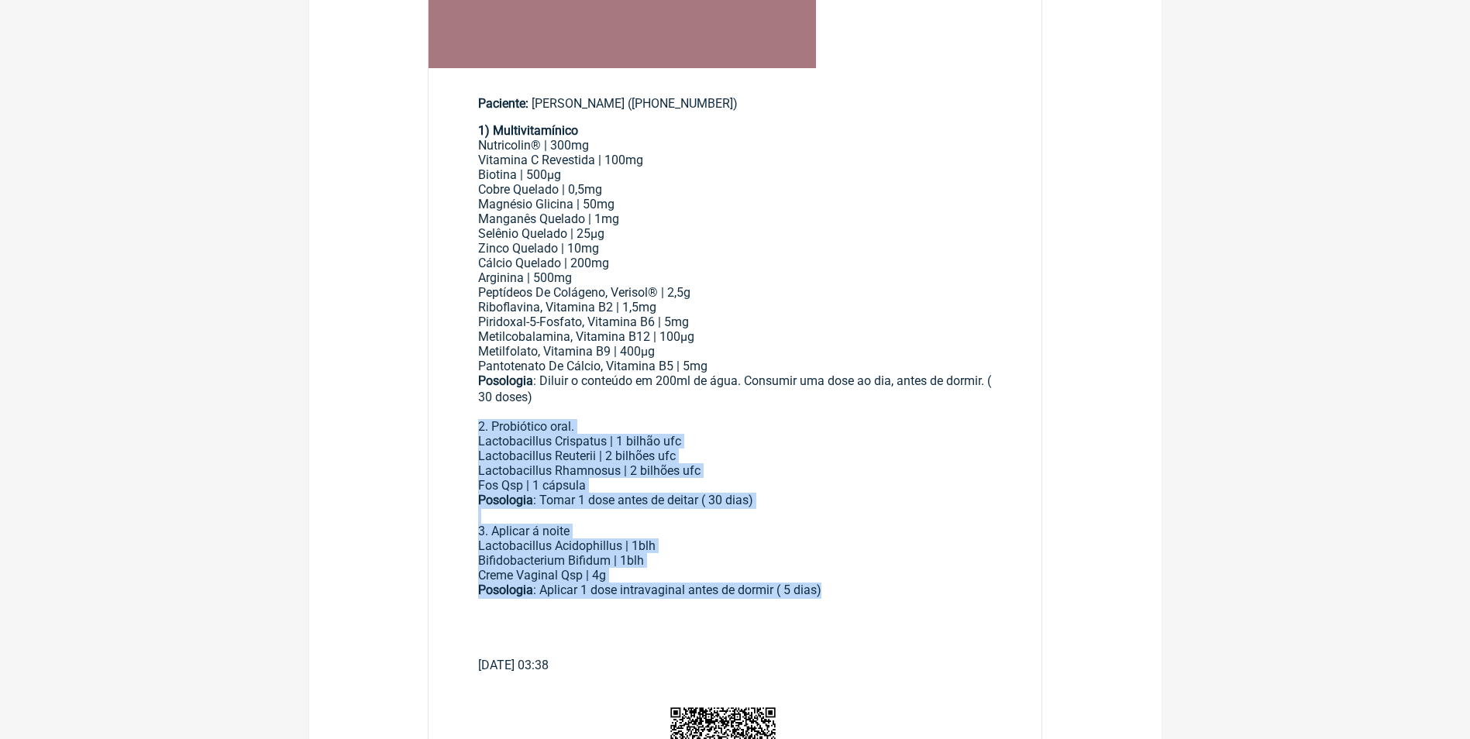
drag, startPoint x: 480, startPoint y: 428, endPoint x: 856, endPoint y: 587, distance: 408.8
click at [856, 587] on div "1) Multivitamínico Nutricolin® | 300mg Vitamina C Revestida | 100mg Biotina | 5…" at bounding box center [735, 390] width 515 height 535
copy div "2. Probiótico oral. Lactobacillus Crispatus | 1 bilhão ufc Lactobacillus Reuter…"
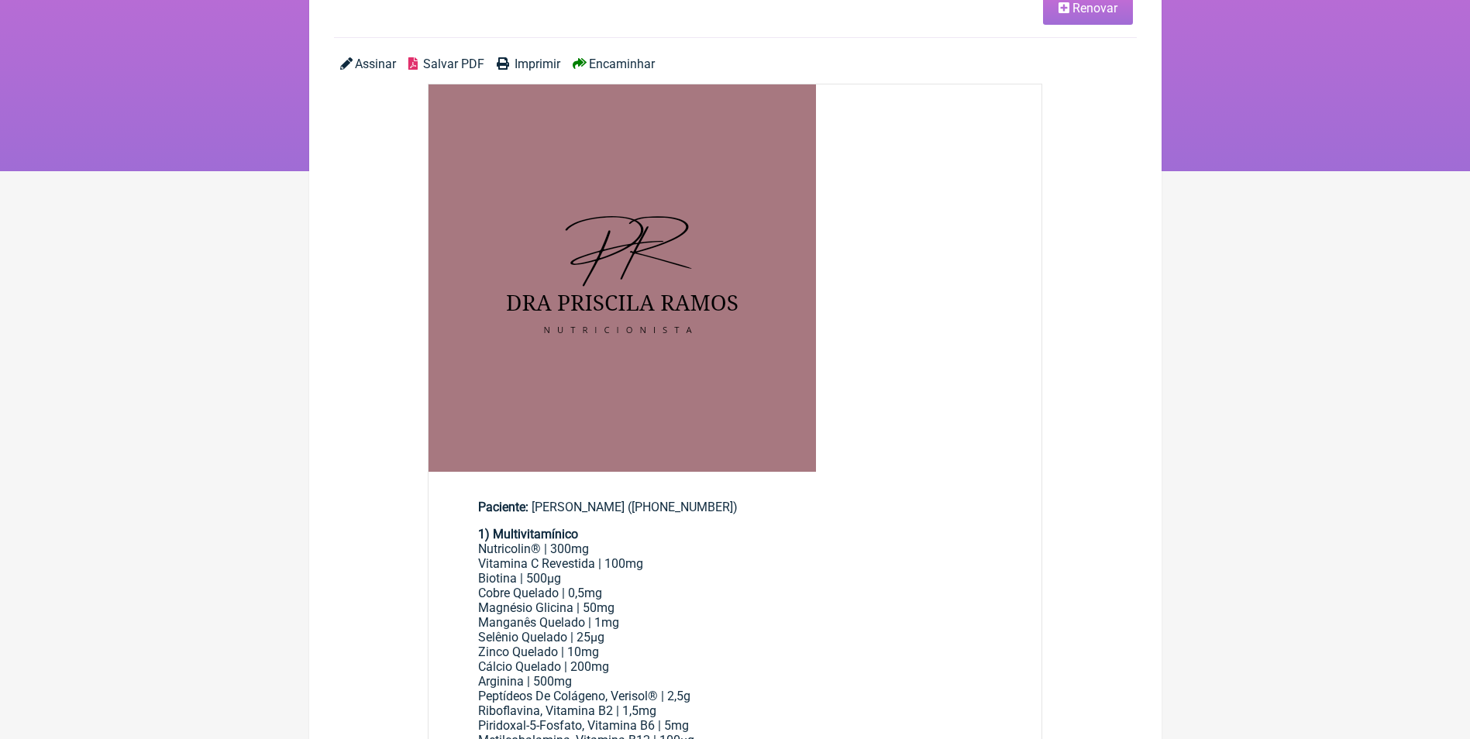
scroll to position [0, 0]
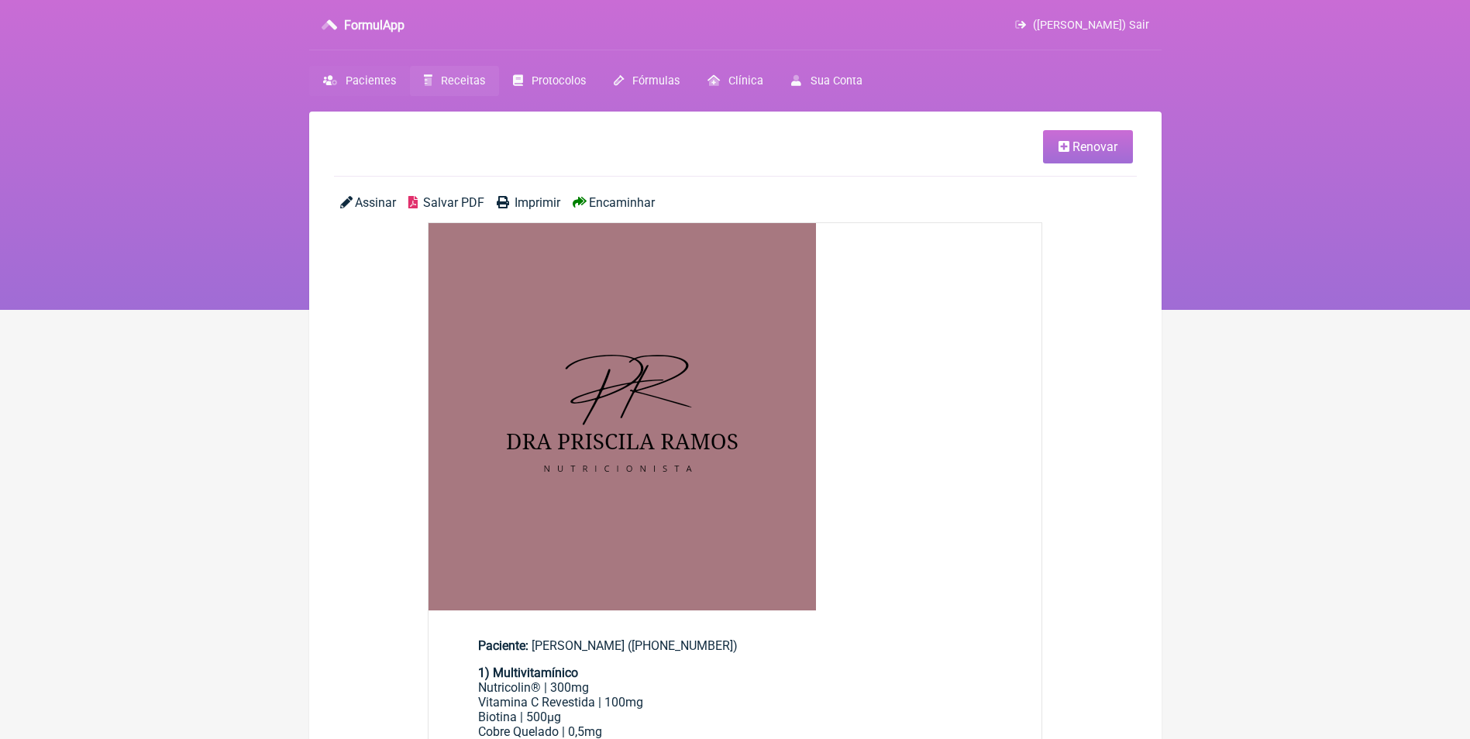
click at [370, 83] on span "Pacientes" at bounding box center [371, 80] width 50 height 13
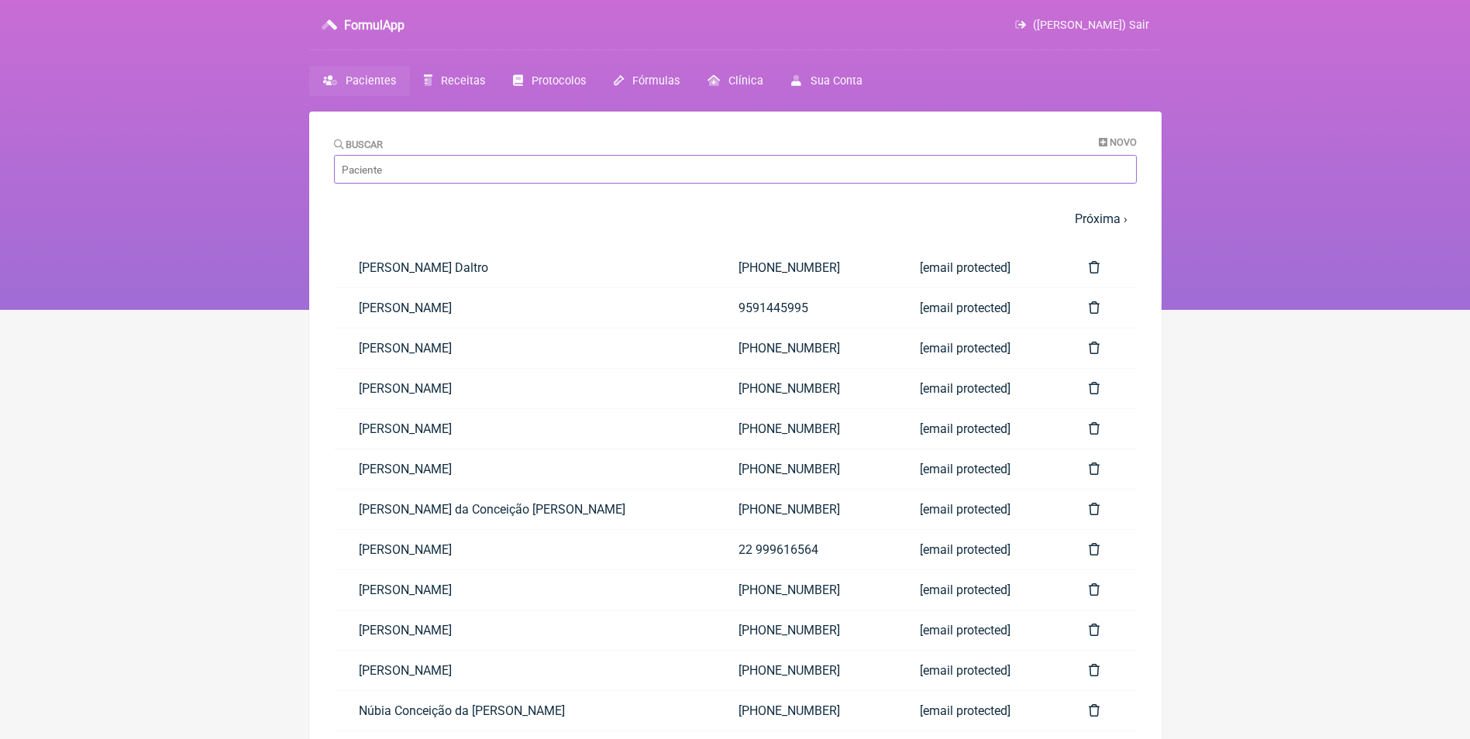
click at [867, 176] on input "Buscar" at bounding box center [735, 169] width 803 height 29
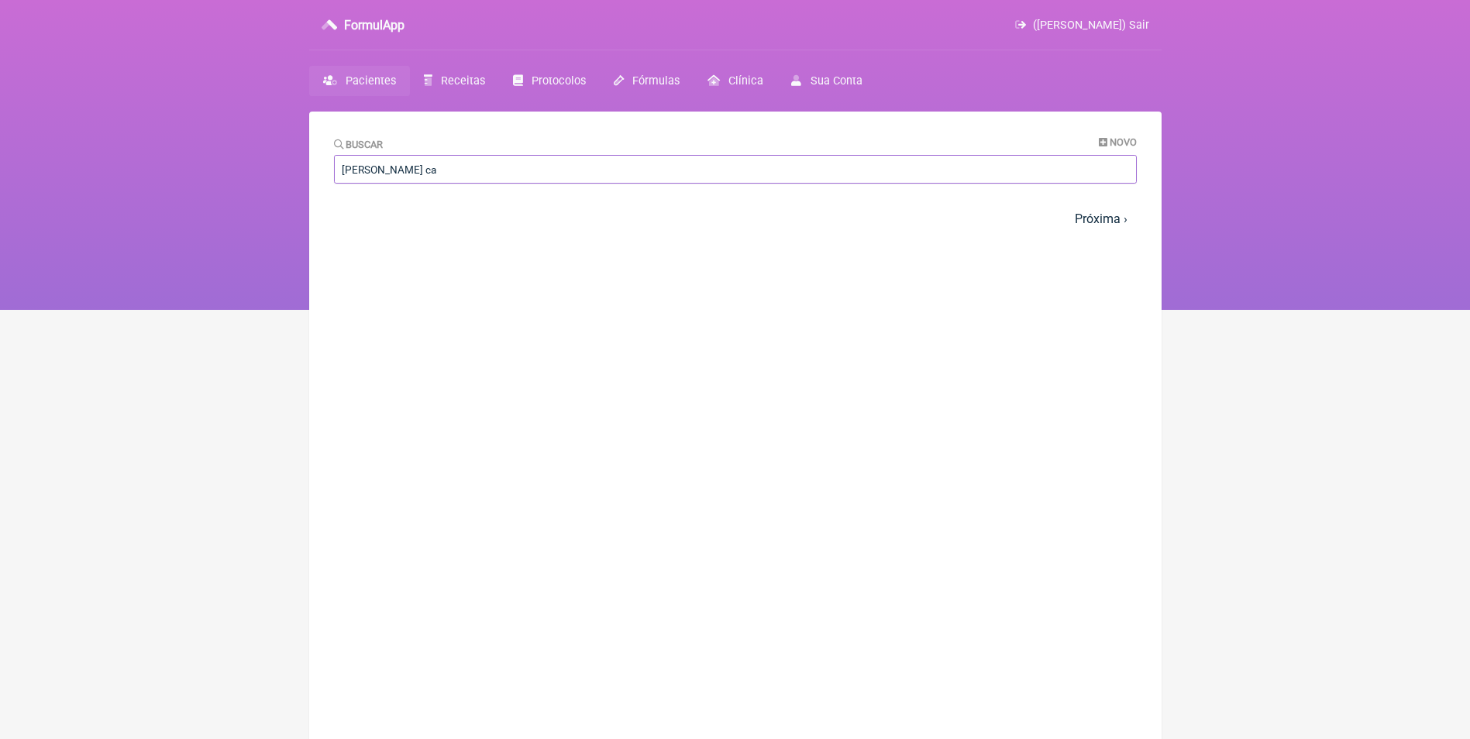
type input "erica ca"
click at [1108, 140] on link "Novo" at bounding box center [1118, 142] width 38 height 12
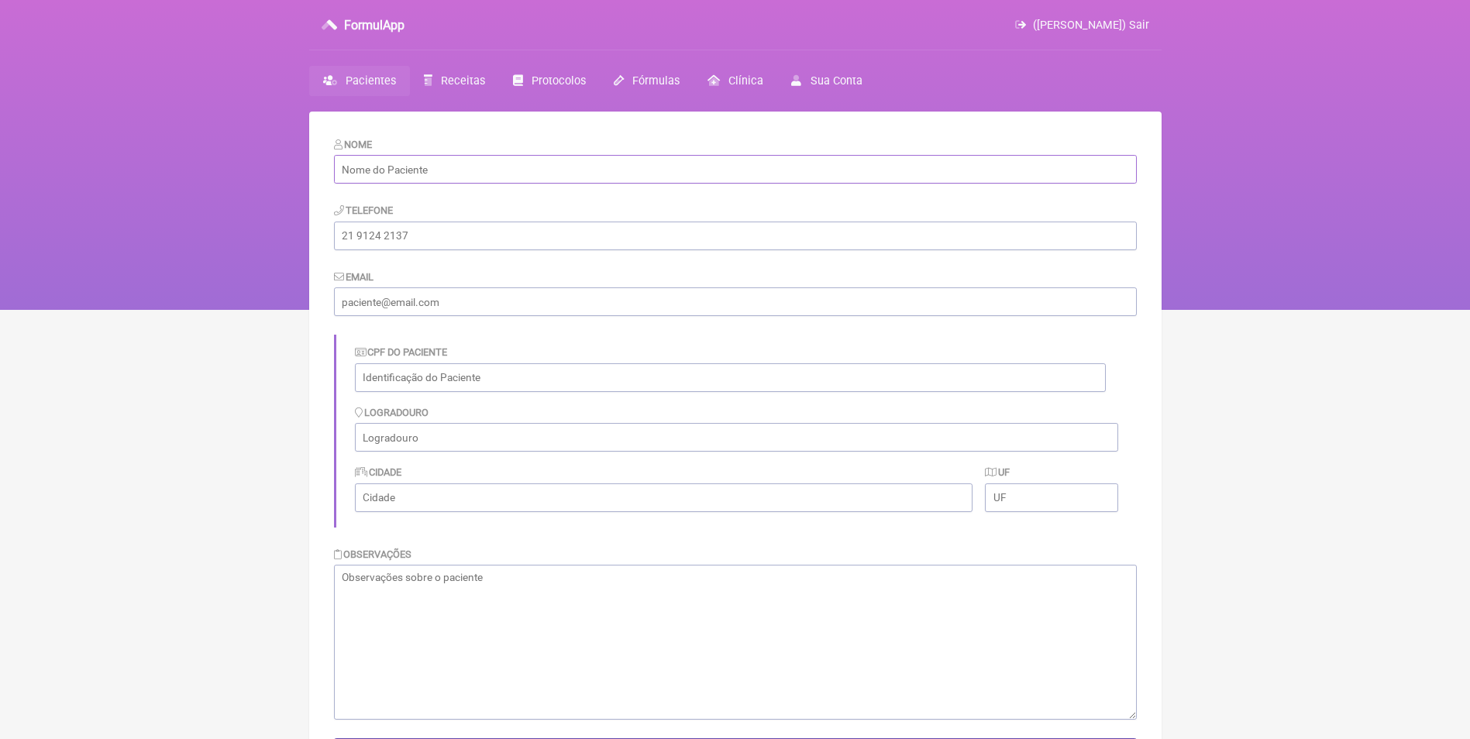
click at [567, 169] on input "text" at bounding box center [735, 169] width 803 height 29
paste input "Érica Carolina Tavares Coelho dos Santos"
type input "Érica Carolina Tavares Coelho dos Santos"
click at [483, 237] on input "tel" at bounding box center [735, 236] width 803 height 29
paste input "(21) 99917-7080"
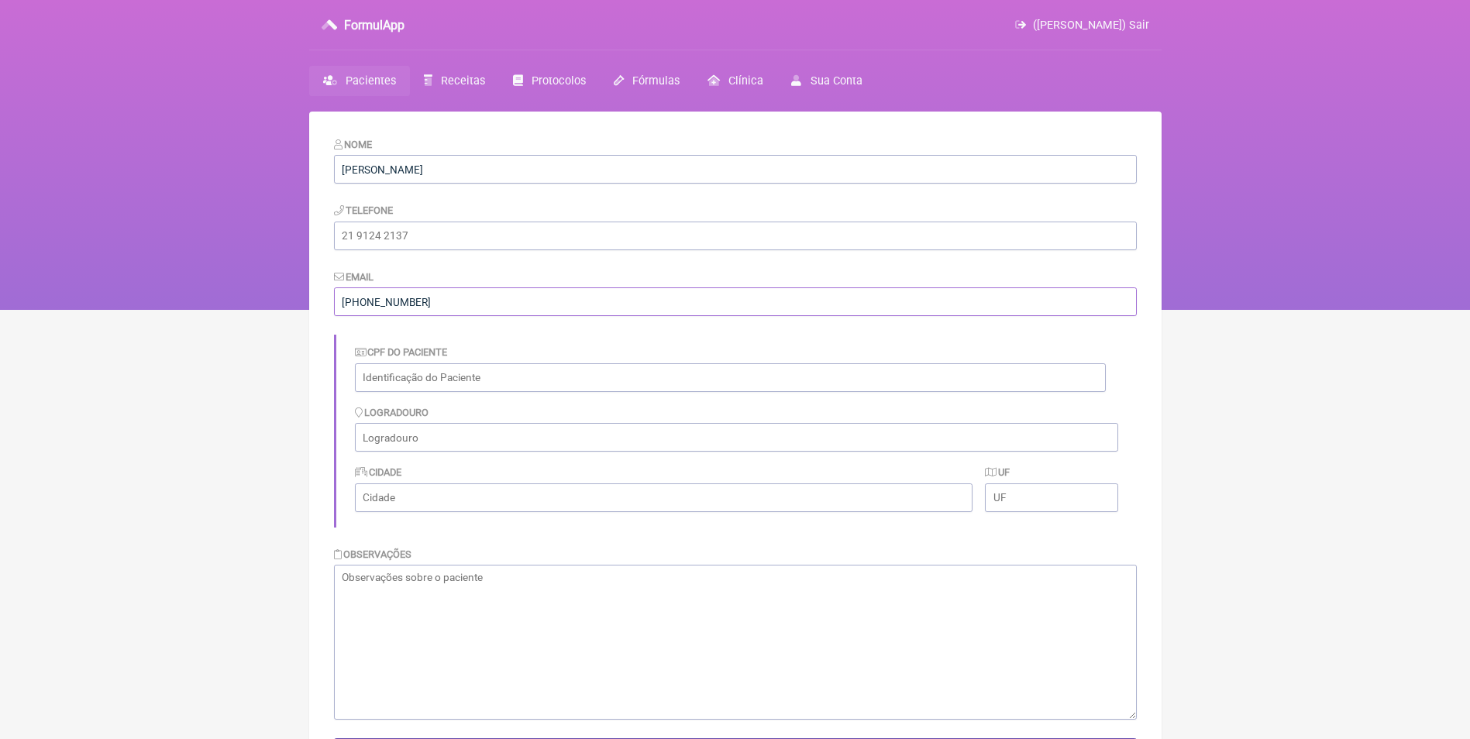
type input "(21) 99917-7080"
click at [401, 238] on input "tel" at bounding box center [735, 236] width 803 height 29
paste input "(21) 99917-7080"
type input "(21) 99917-7080"
drag, startPoint x: 452, startPoint y: 301, endPoint x: 311, endPoint y: 292, distance: 141.4
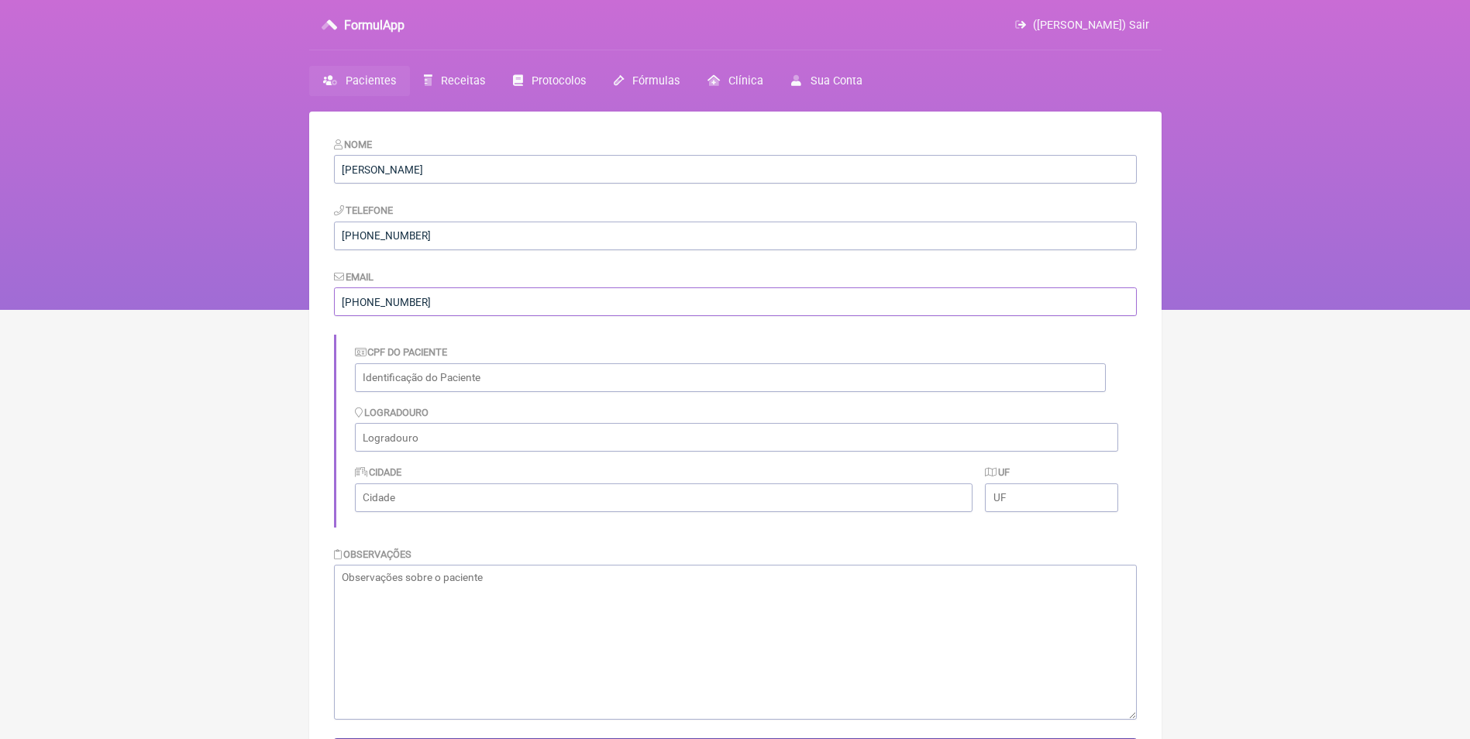
click at [310, 290] on main "Nome Érica Carolina Tavares Coelho dos Santos Telefone (21) 99917-7080 Email (2…" at bounding box center [735, 481] width 853 height 739
drag, startPoint x: 375, startPoint y: 301, endPoint x: 337, endPoint y: 250, distance: 64.3
click at [375, 301] on input "email" at bounding box center [735, 302] width 803 height 29
paste input "ecarolcoelho1@gmail.com"
type input "ecarolcoelho1@gmail.com"
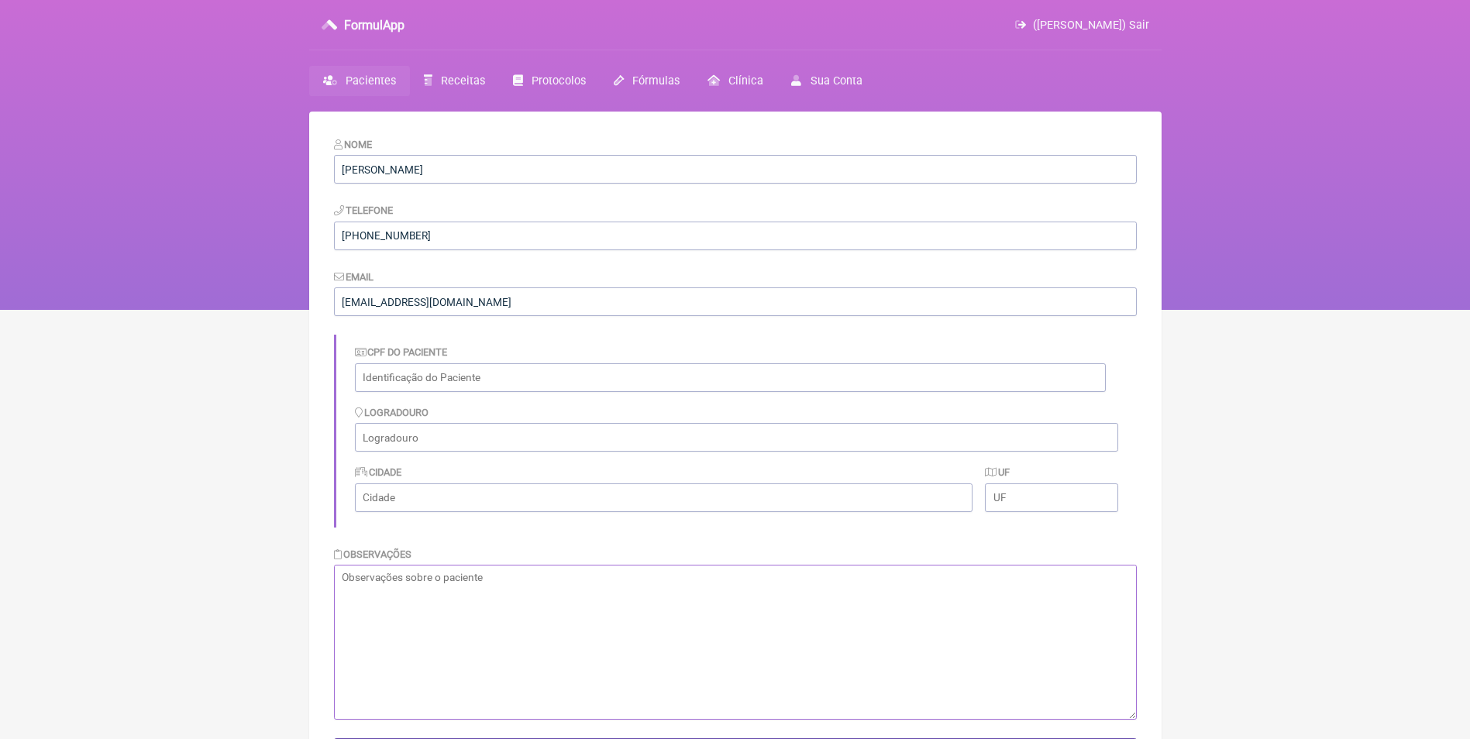
click at [460, 593] on textarea at bounding box center [735, 642] width 803 height 155
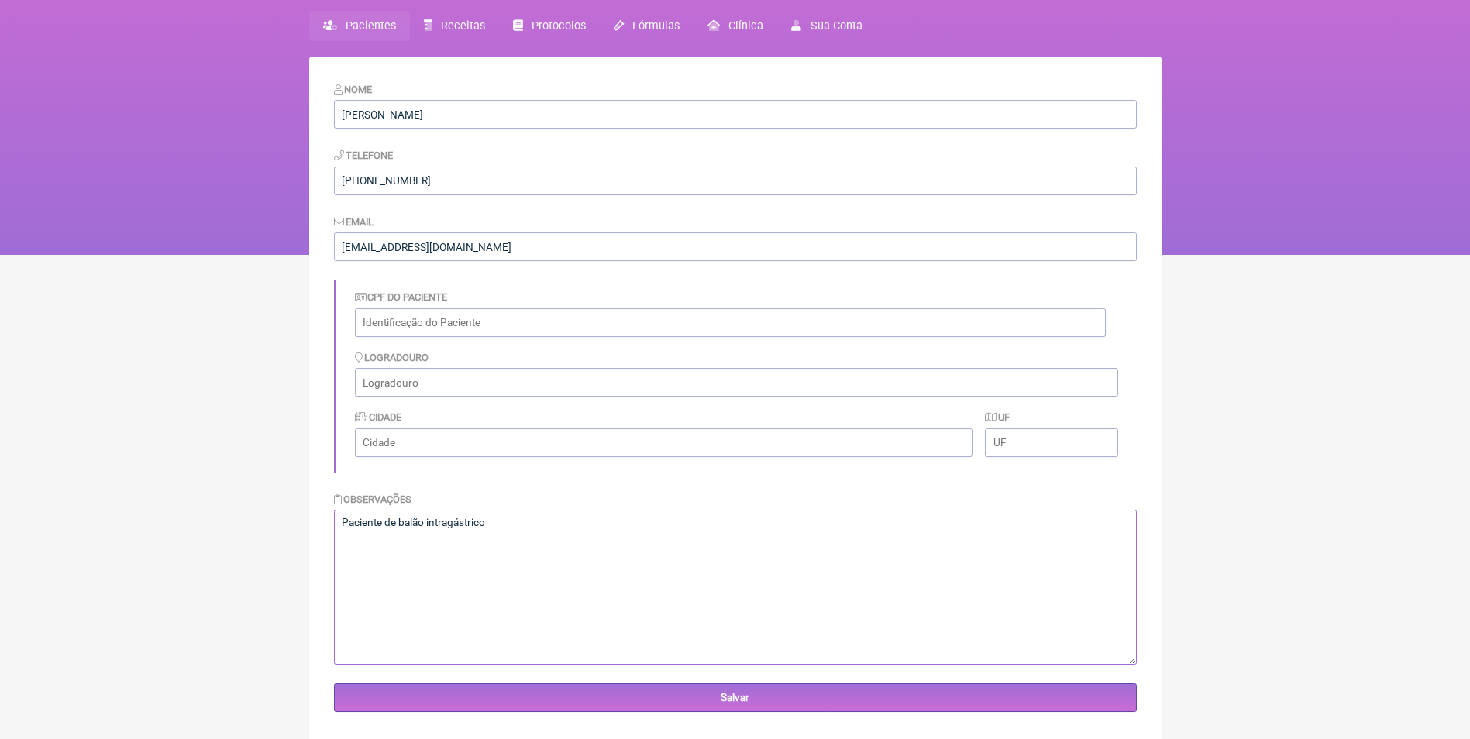
scroll to position [112, 0]
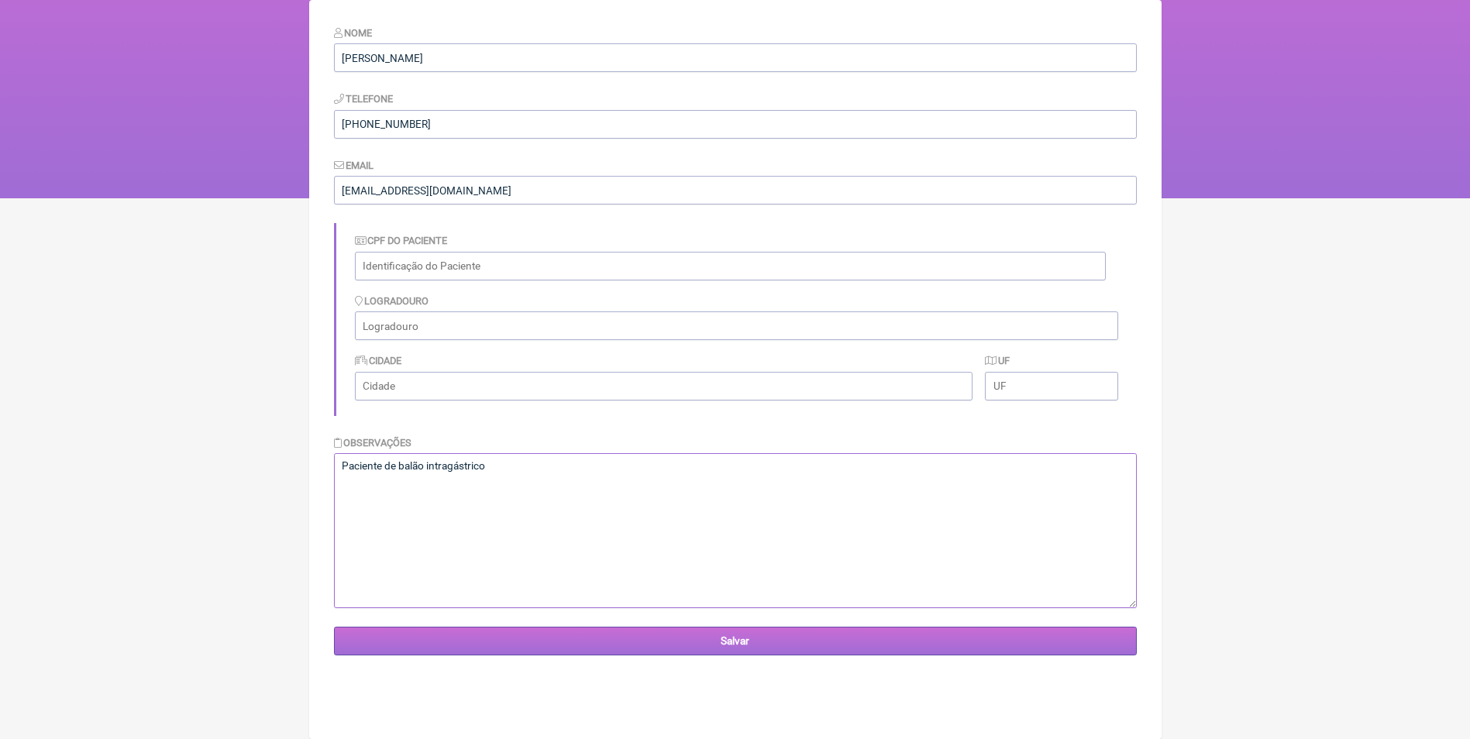
type textarea "Paciente de balão intragástrico"
click at [716, 637] on input "Salvar" at bounding box center [735, 641] width 803 height 29
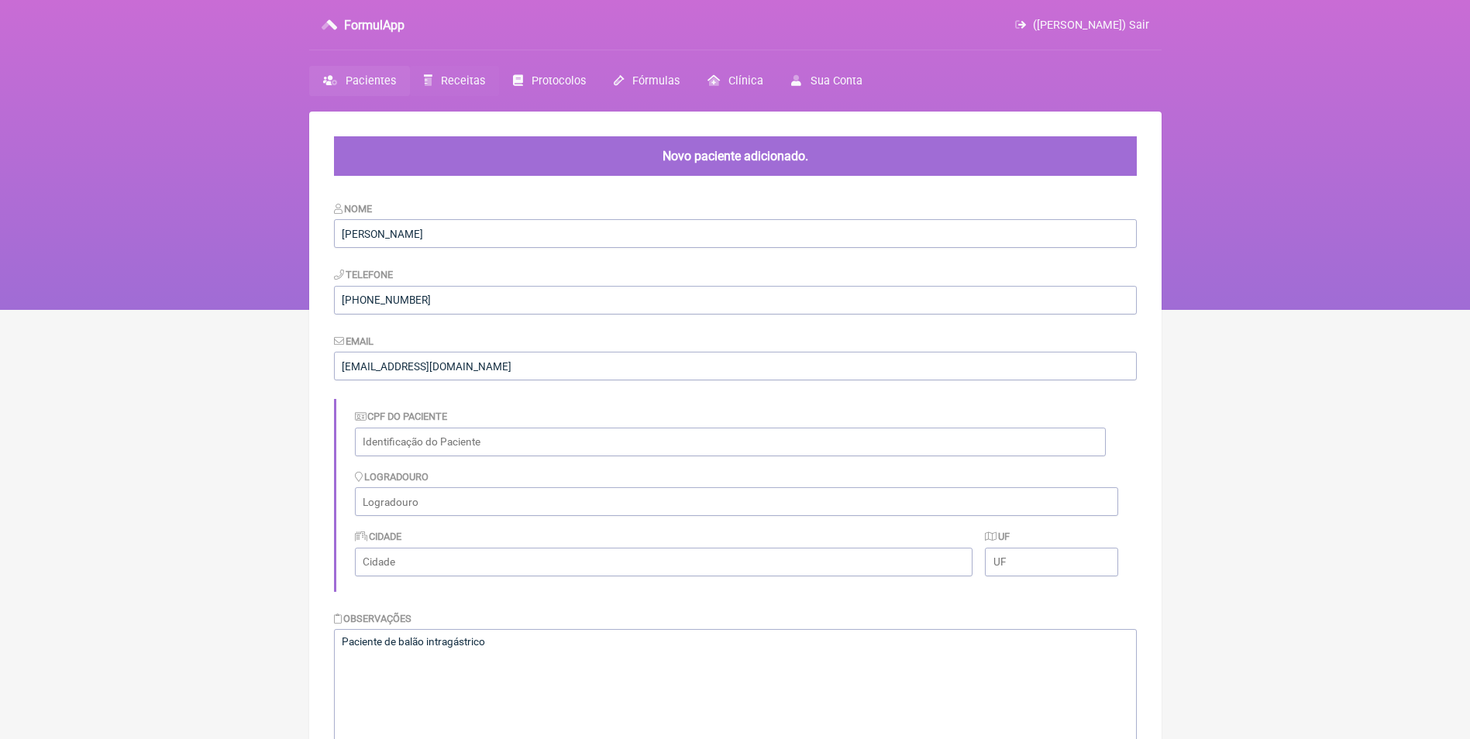
click at [467, 79] on span "Receitas" at bounding box center [463, 80] width 44 height 13
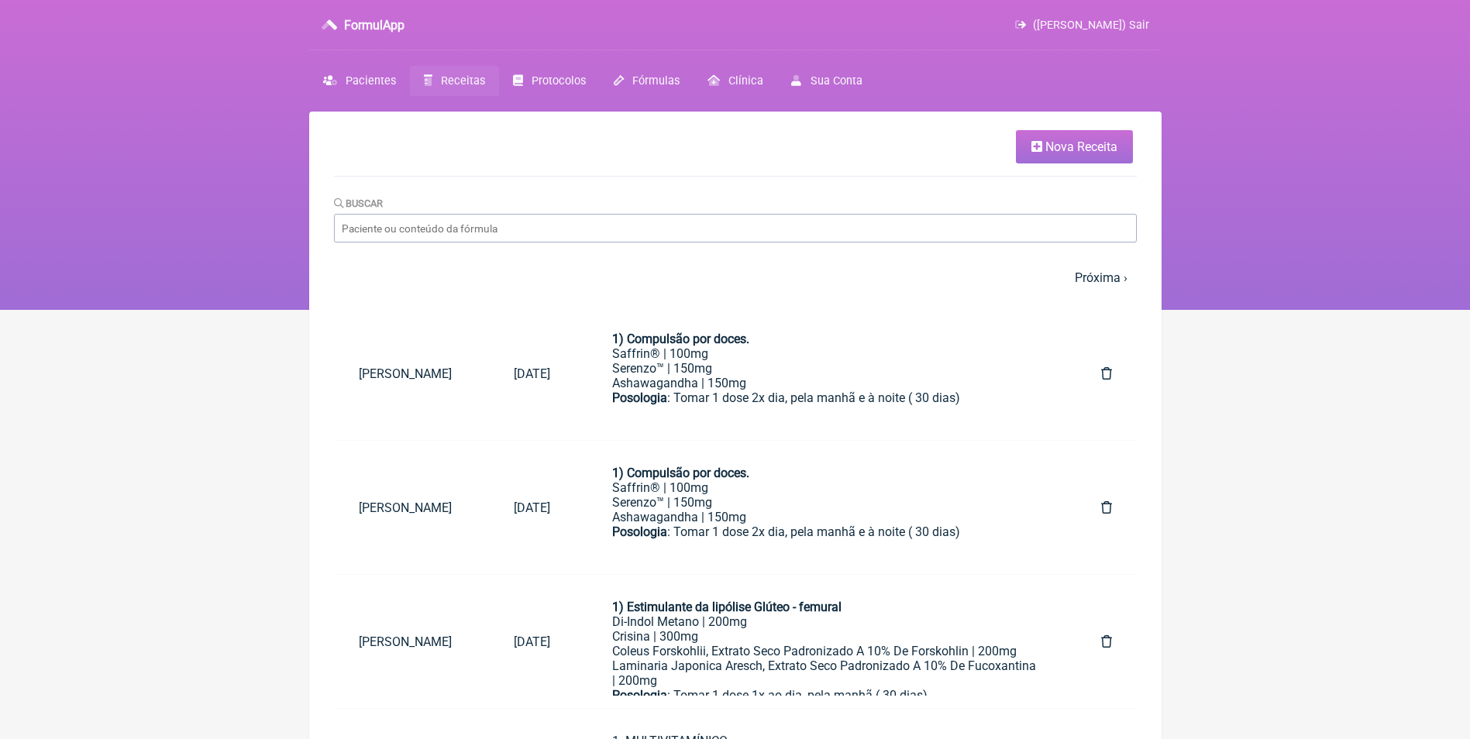
click at [1091, 141] on span "Nova Receita" at bounding box center [1082, 147] width 72 height 15
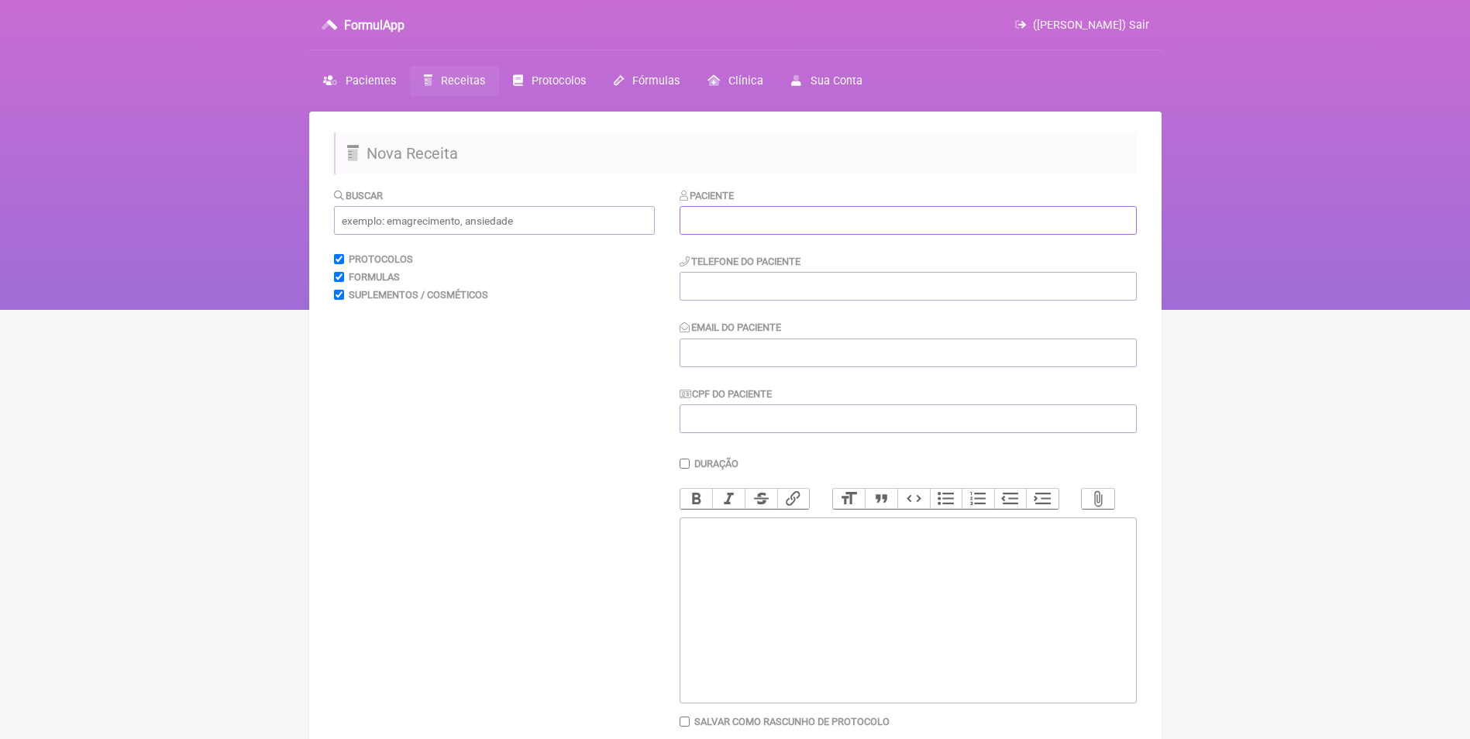
click at [766, 226] on input "text" at bounding box center [908, 220] width 457 height 29
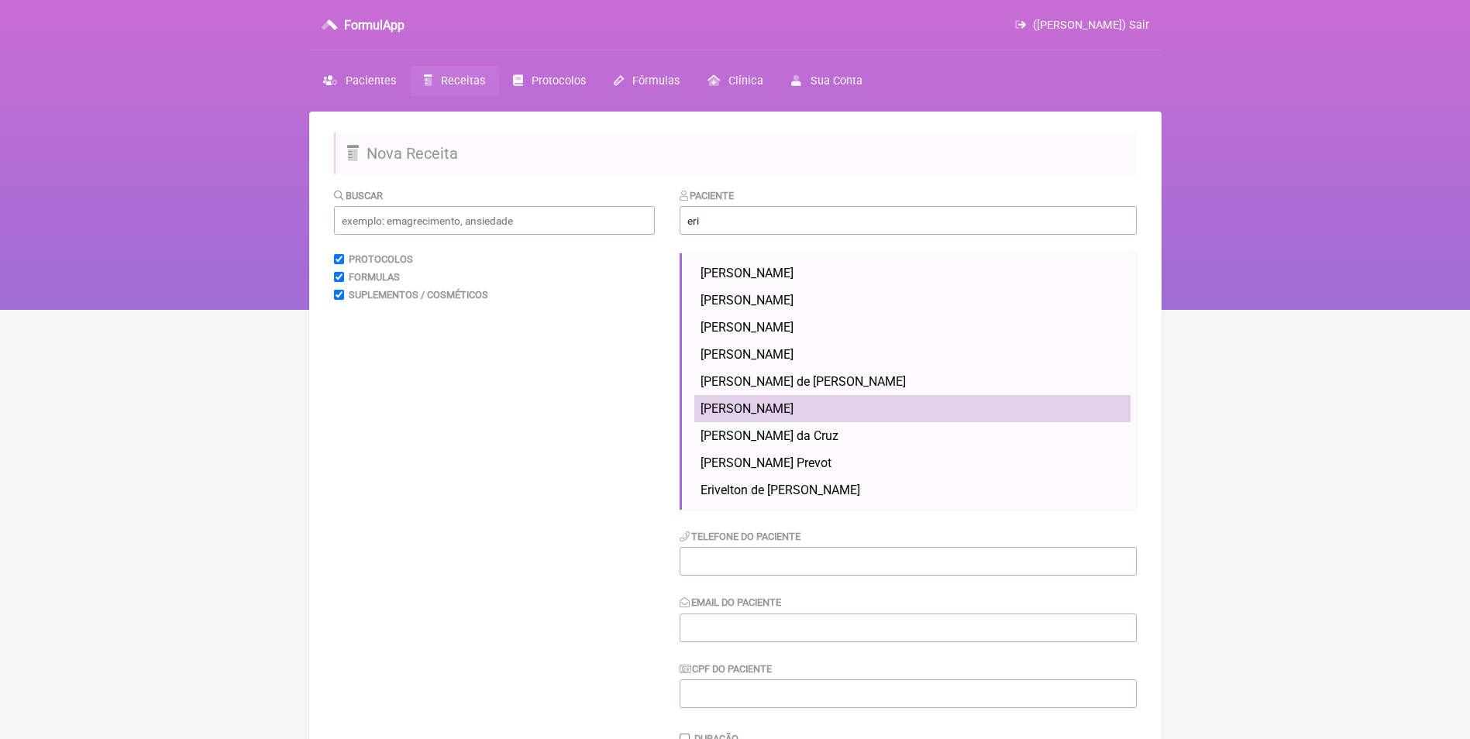
click at [772, 414] on span "[PERSON_NAME]" at bounding box center [747, 408] width 93 height 15
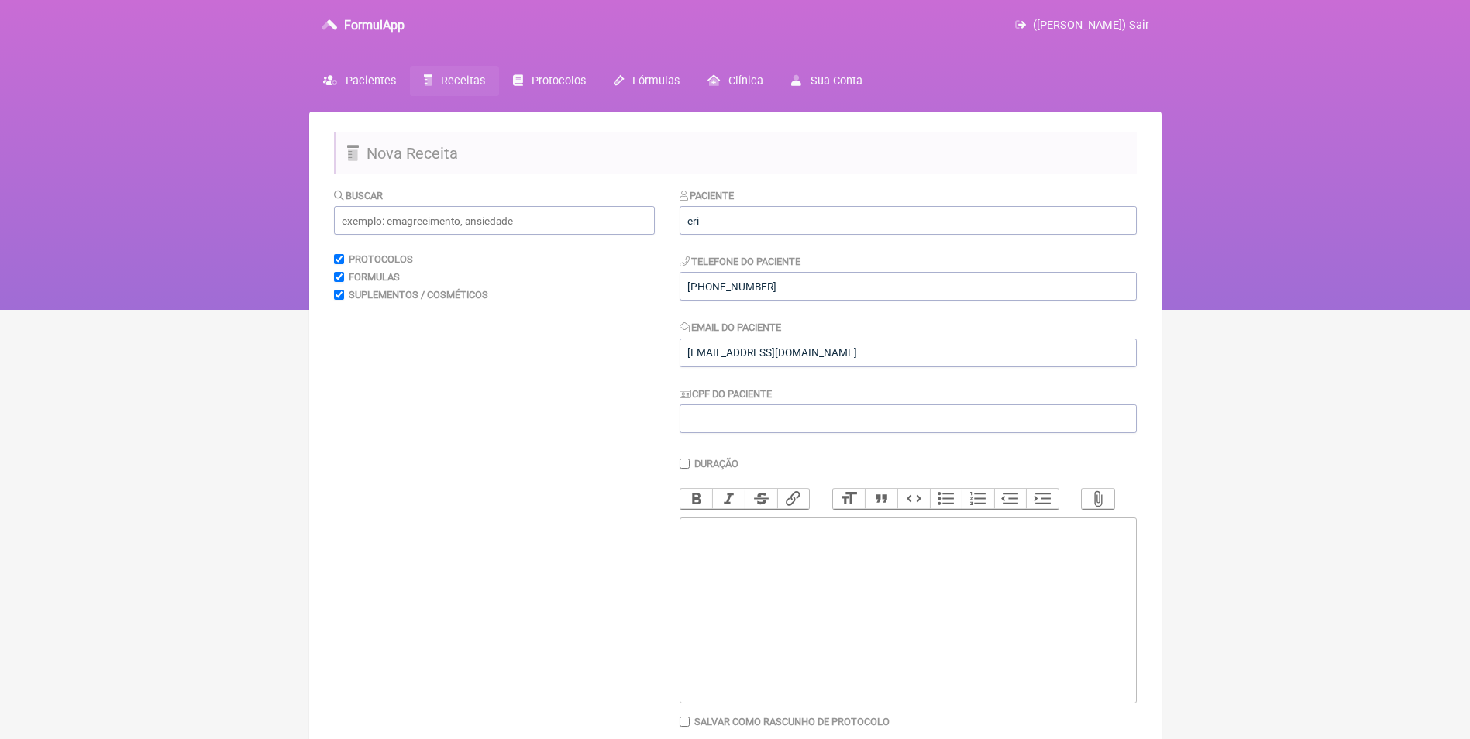
type input "[PERSON_NAME]"
type input "[PHONE_NUMBER]"
type input "[EMAIL_ADDRESS][DOMAIN_NAME]"
click at [780, 576] on trix-editor at bounding box center [908, 611] width 457 height 186
type trix-editor "<div>1. H2O Slim - 400mg<br>Tomar 1 dose 10 min antes do almoço ( 30 dias)<br><…"
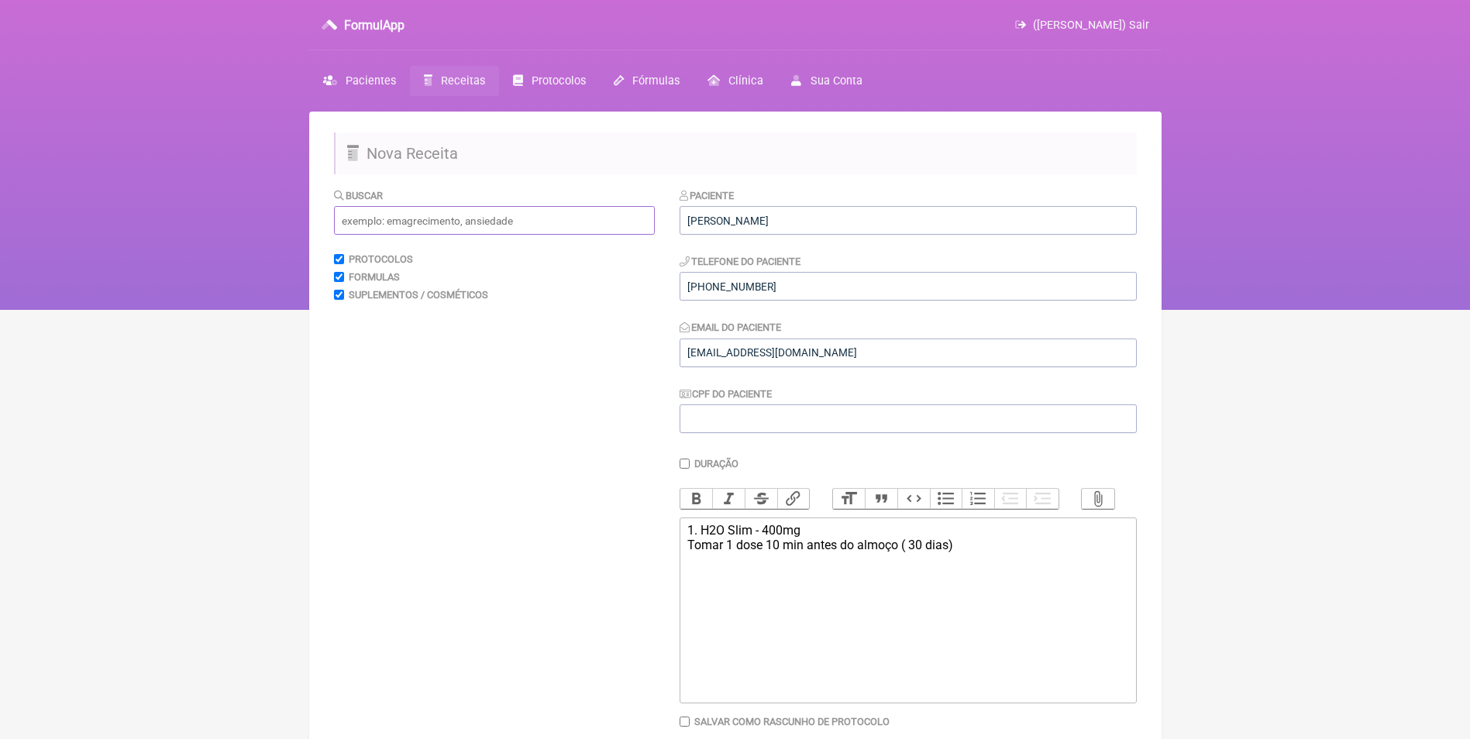
click at [415, 226] on input "text" at bounding box center [494, 220] width 321 height 29
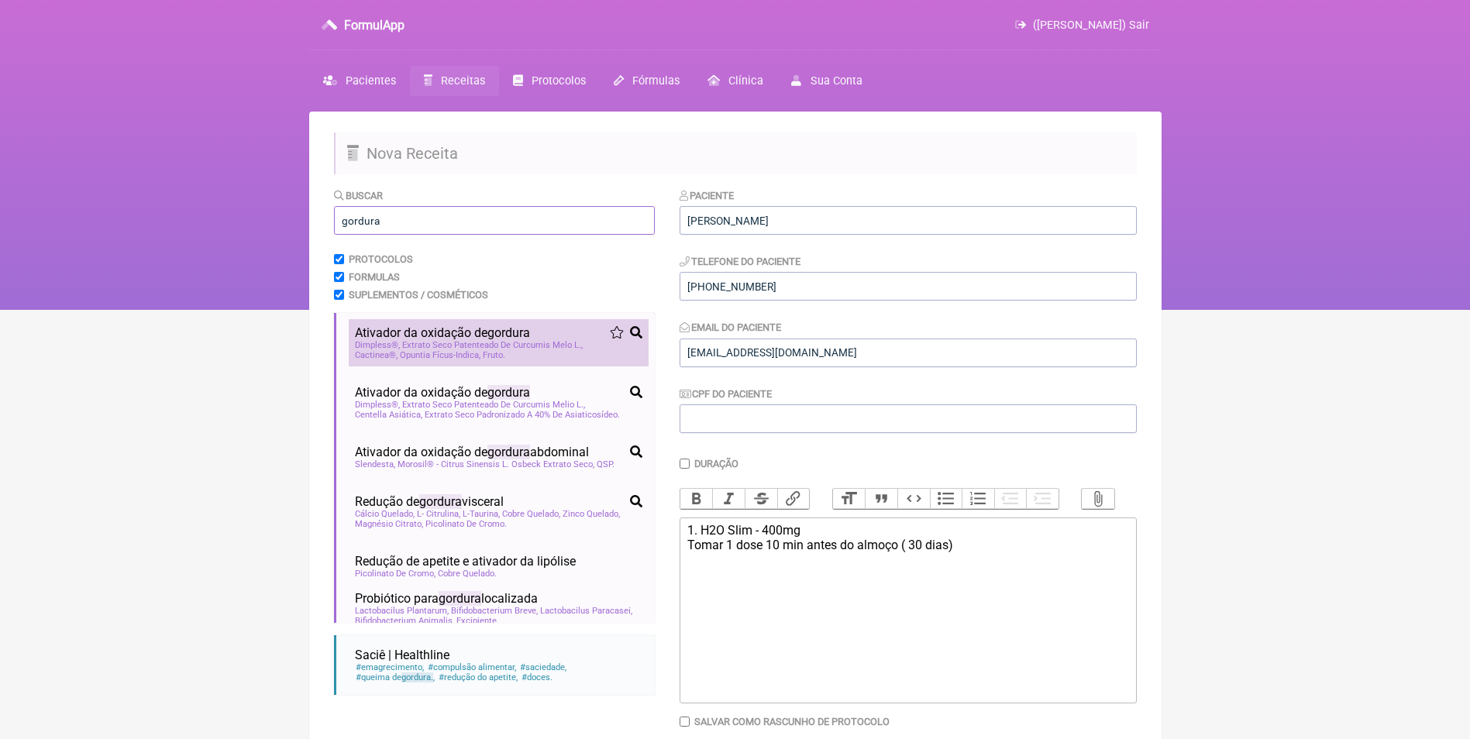
type input "gordura"
click at [446, 350] on span "Dimpless®, Extrato Seco Patenteado De Curcumis Melo L." at bounding box center [469, 345] width 228 height 10
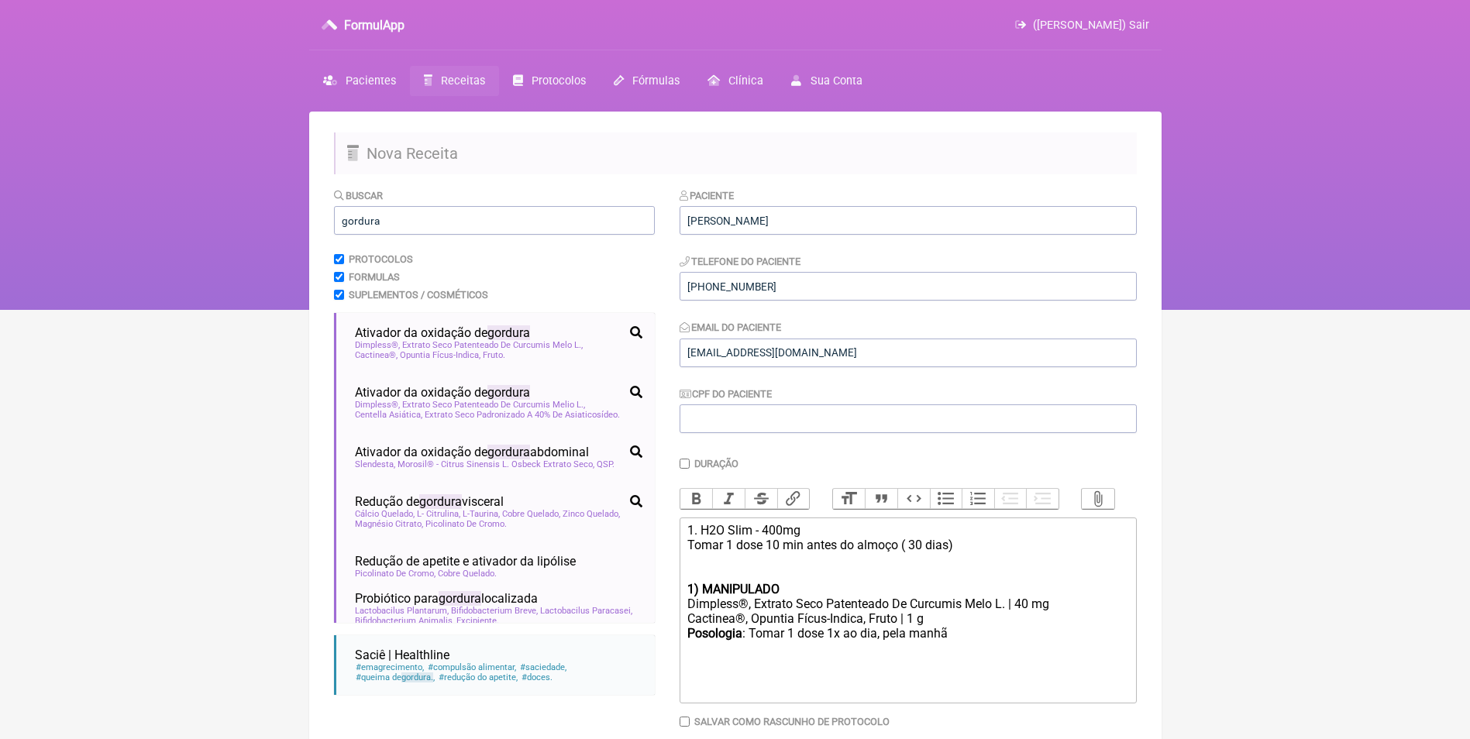
click at [694, 597] on strong "1) MANIPULADO" at bounding box center [733, 589] width 92 height 15
drag, startPoint x: 782, startPoint y: 597, endPoint x: 704, endPoint y: 597, distance: 78.3
click at [704, 597] on div "2. MANIPULADO" at bounding box center [907, 589] width 440 height 15
click at [960, 644] on div "Posologia : Tomar 1 dose 1x ao dia, pela manhã ㅤ" at bounding box center [907, 641] width 440 height 31
click at [698, 694] on div "Posologia : Tomar 1 dose 1x ao dia, pela manhã ㅤ( 30 dias) 3. Morosil - 500mg C…" at bounding box center [907, 671] width 440 height 90
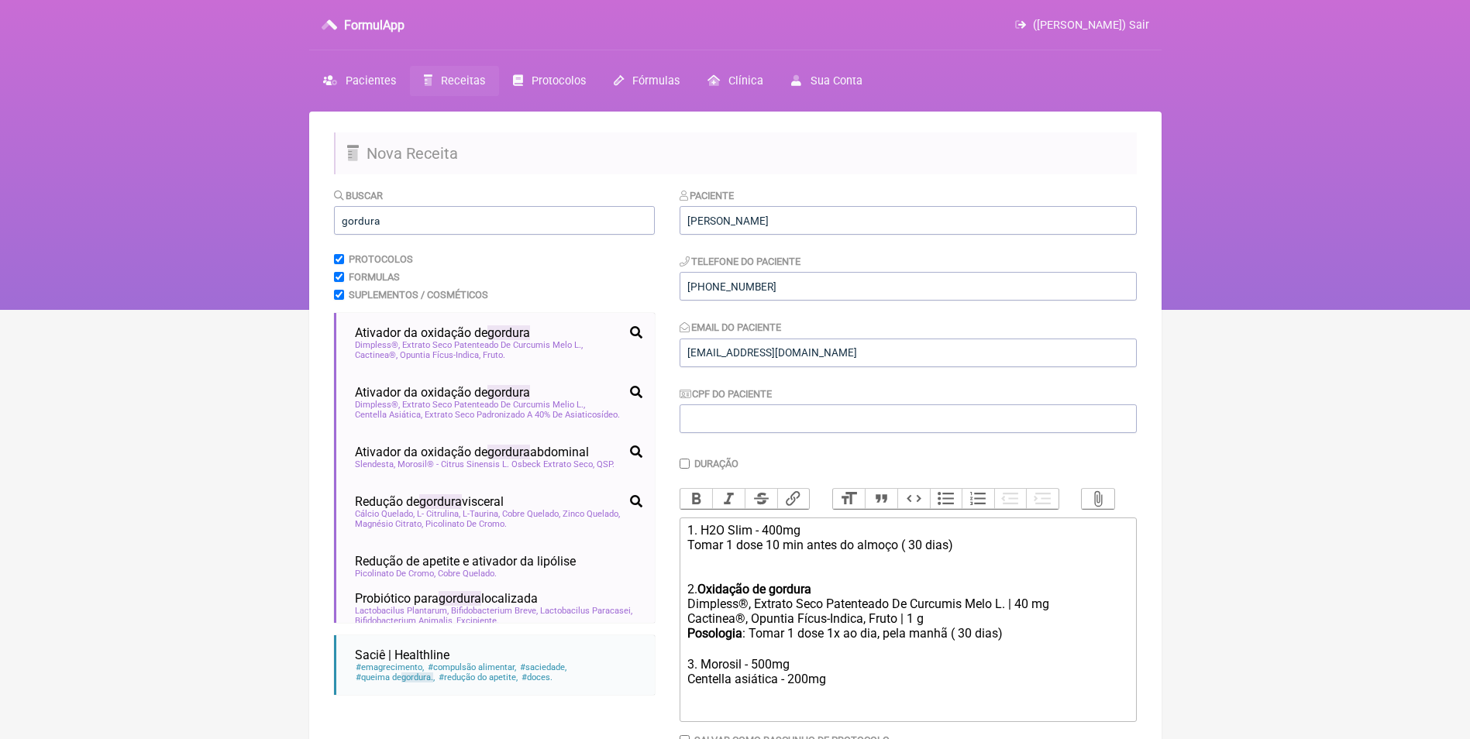
click at [704, 689] on div "Posologia : Tomar 1 dose 1x ao dia, pela manhã ㅤ( 30 dias) 3. Morosil - 500mg C…" at bounding box center [907, 671] width 440 height 90
click at [842, 691] on div "Posologia : Tomar 1 dose 1x ao dia, pela manhã ㅤ( 30 dias) 3. Morosil - 500mg C…" at bounding box center [907, 671] width 440 height 90
type trix-editor "<div>1. H2O Slim - 400mg<br>Tomar 1 dose 10 min antes do almoço ( 30 dias)<br><…"
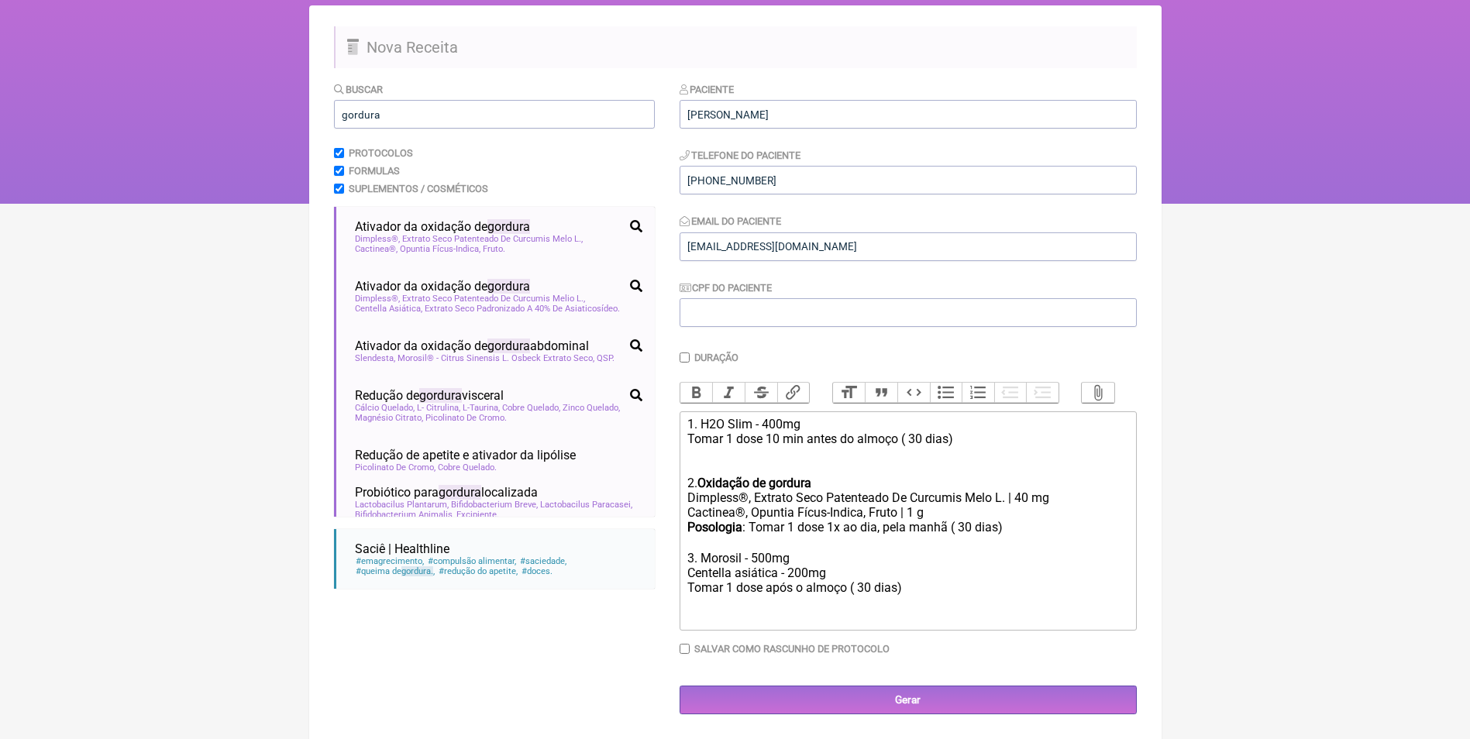
scroll to position [118, 0]
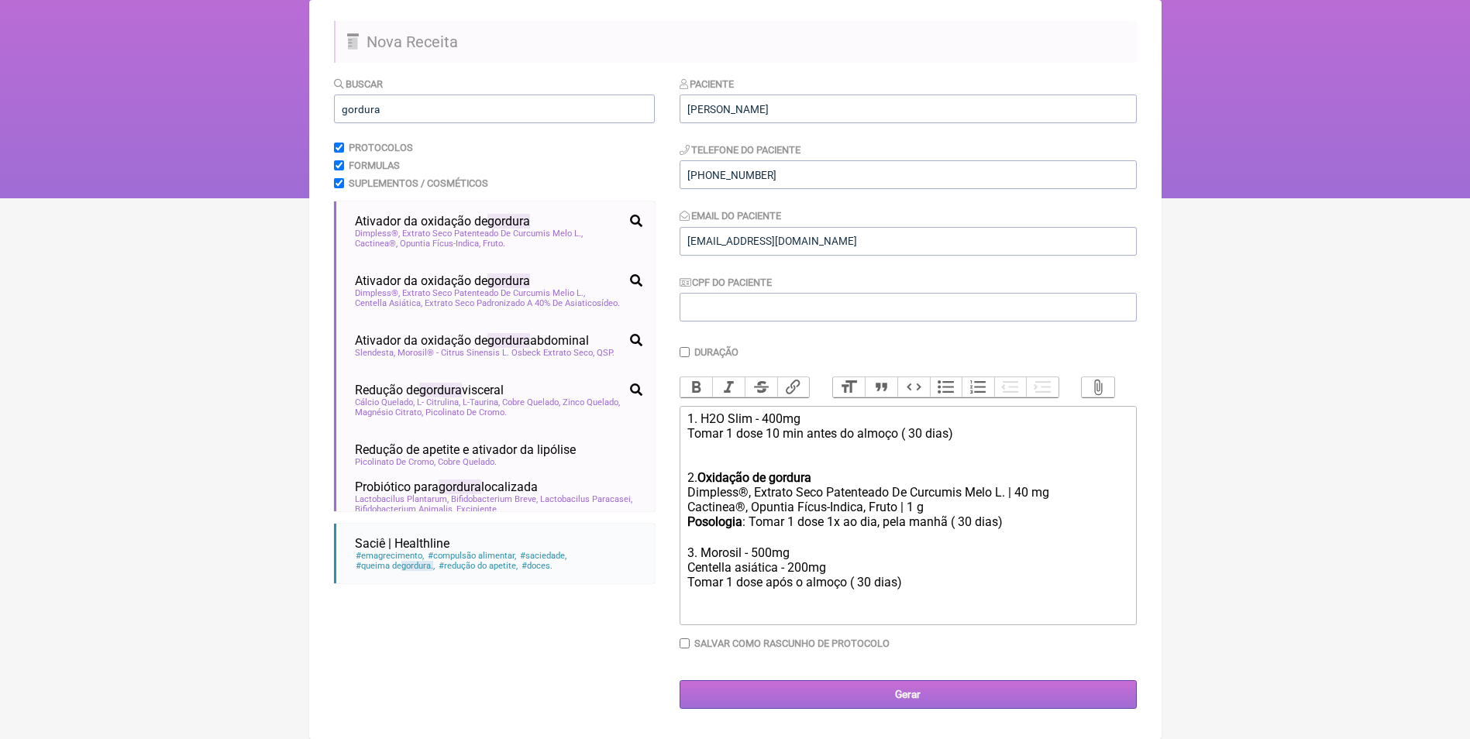
click at [908, 702] on input "Gerar" at bounding box center [908, 694] width 457 height 29
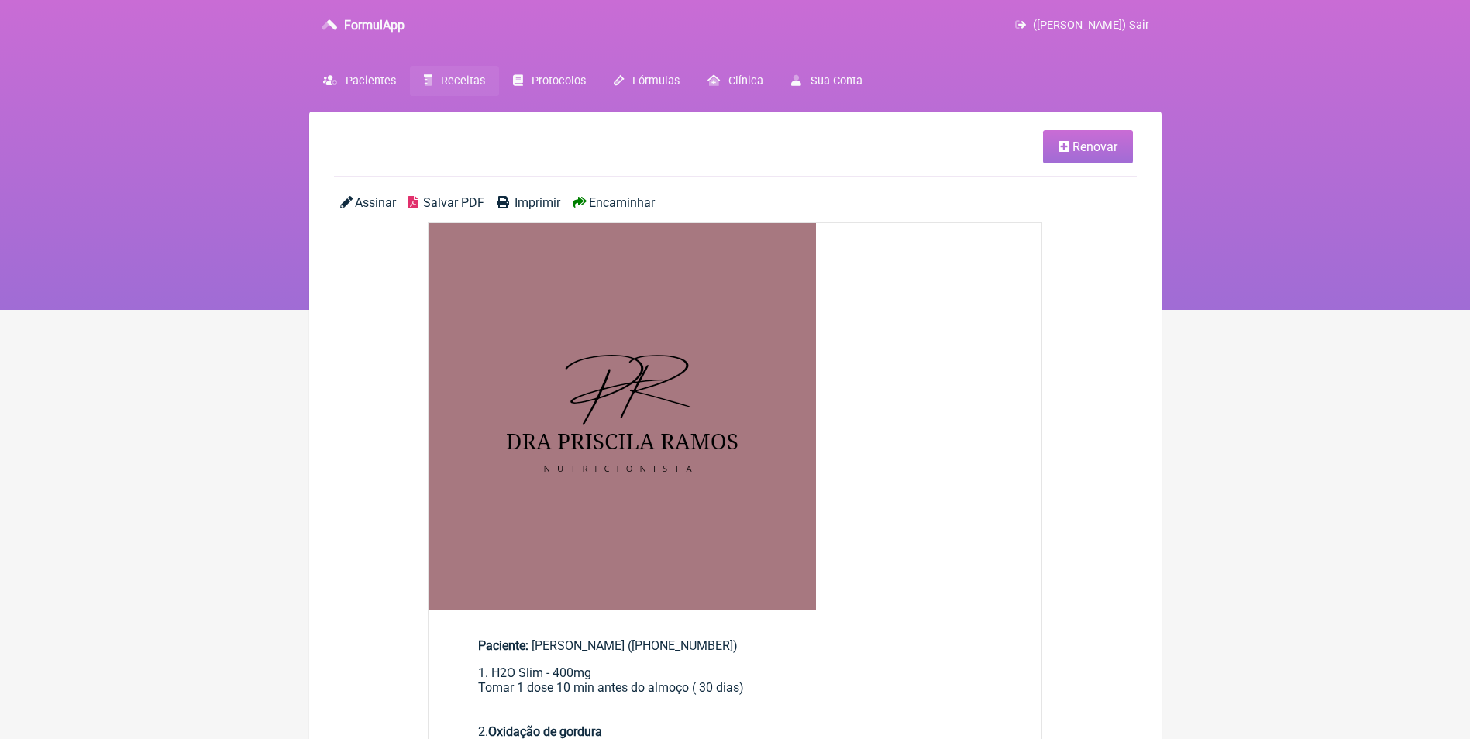
click at [633, 198] on span "Encaminhar" at bounding box center [622, 202] width 66 height 15
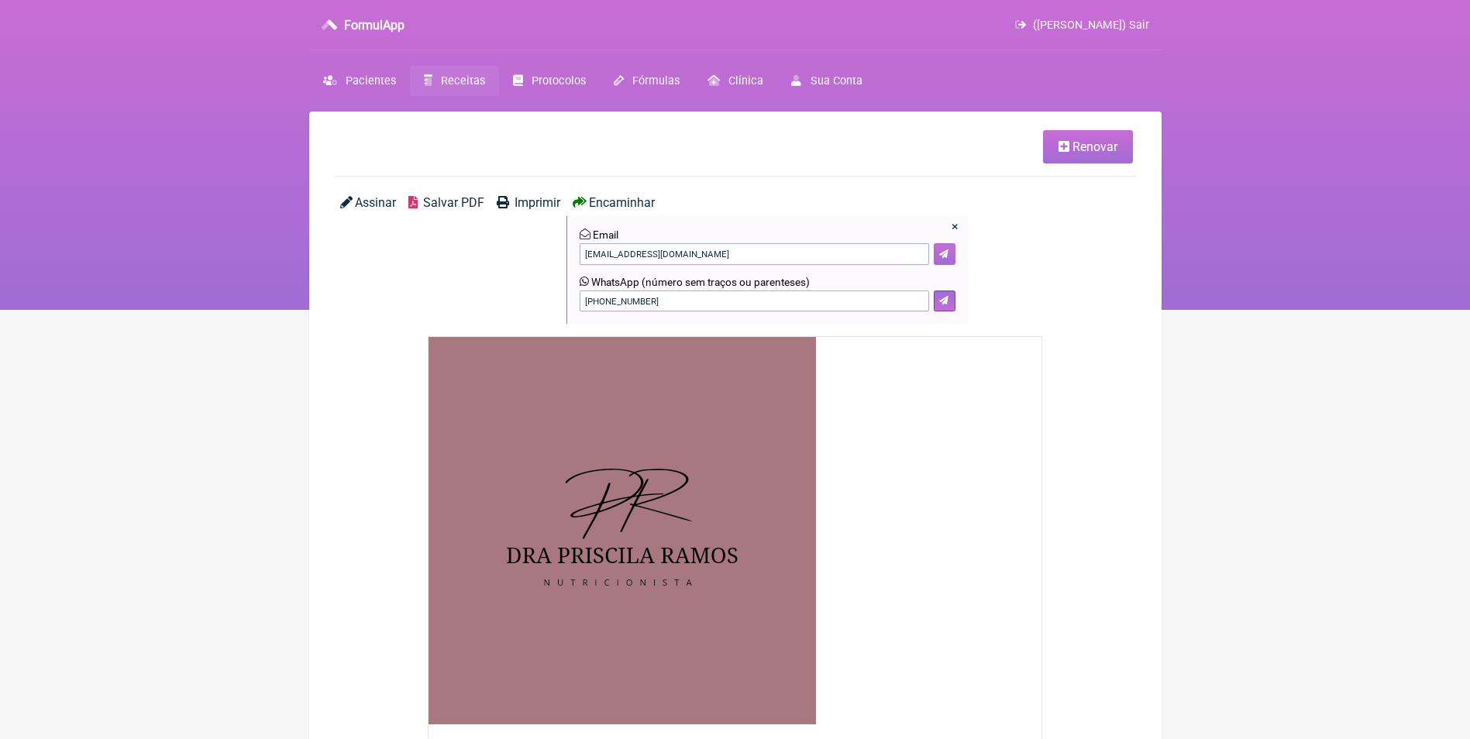
click at [949, 255] on icon at bounding box center [943, 254] width 9 height 9
